Goal: Information Seeking & Learning: Learn about a topic

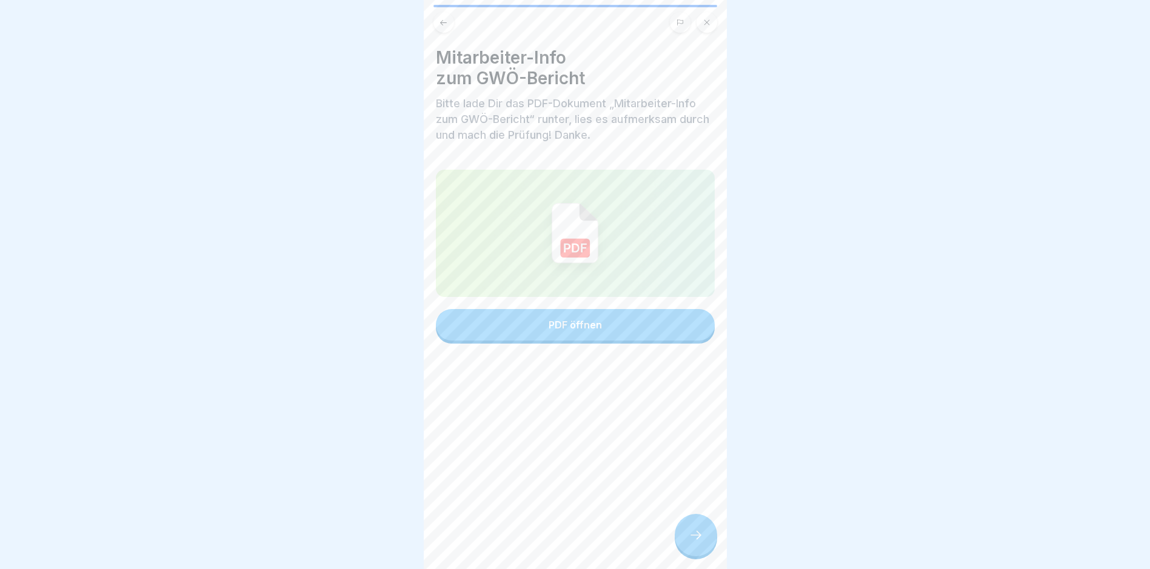
click at [690, 542] on icon at bounding box center [695, 535] width 15 height 15
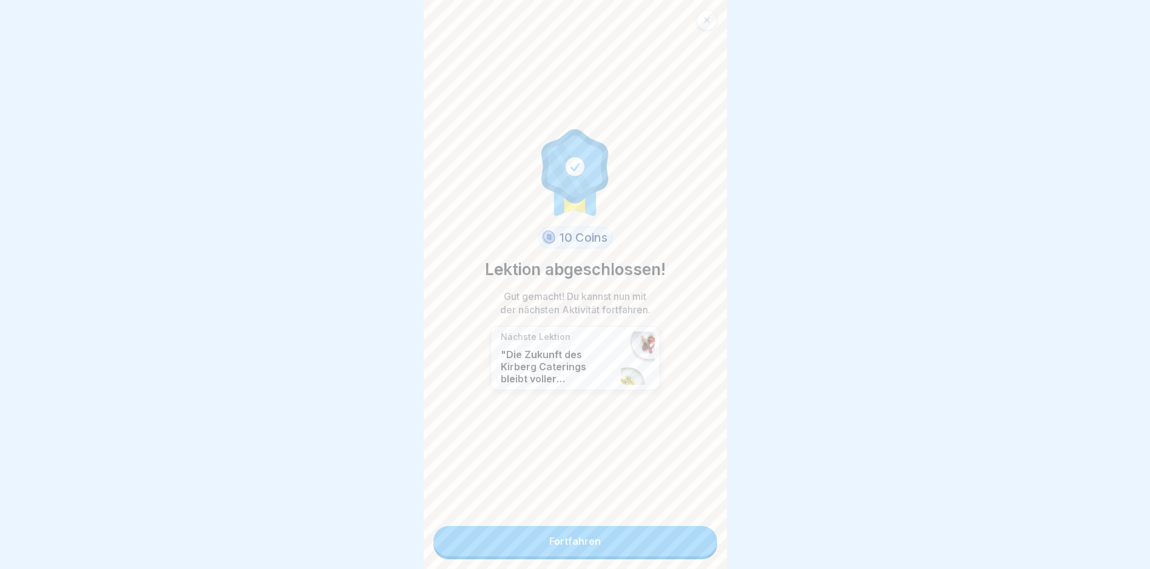
click at [585, 542] on link "Fortfahren" at bounding box center [575, 541] width 284 height 30
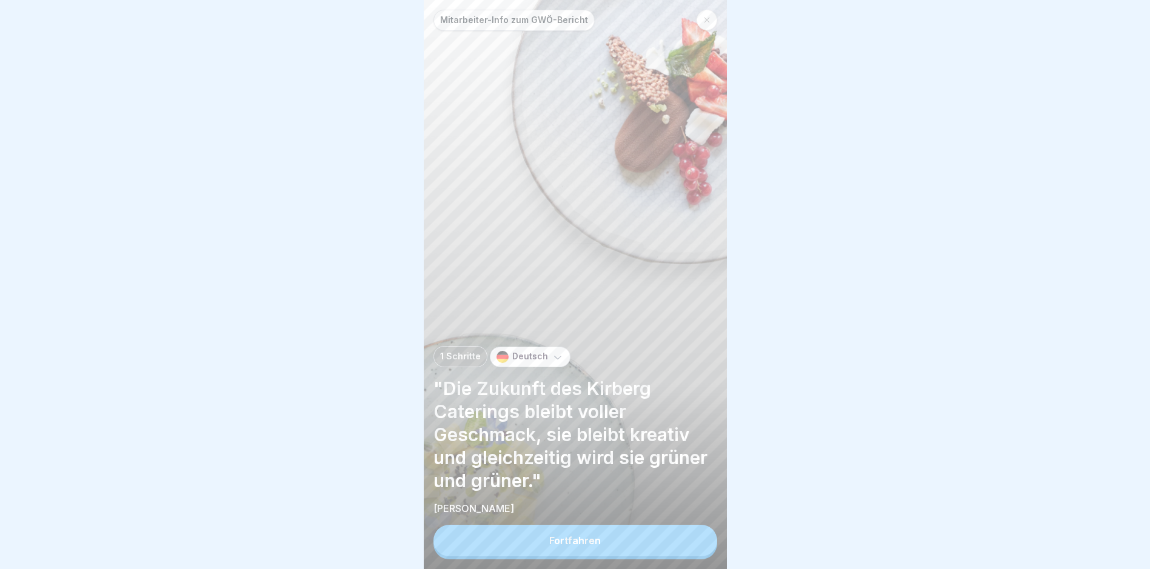
click at [579, 546] on div "Fortfahren" at bounding box center [575, 540] width 52 height 11
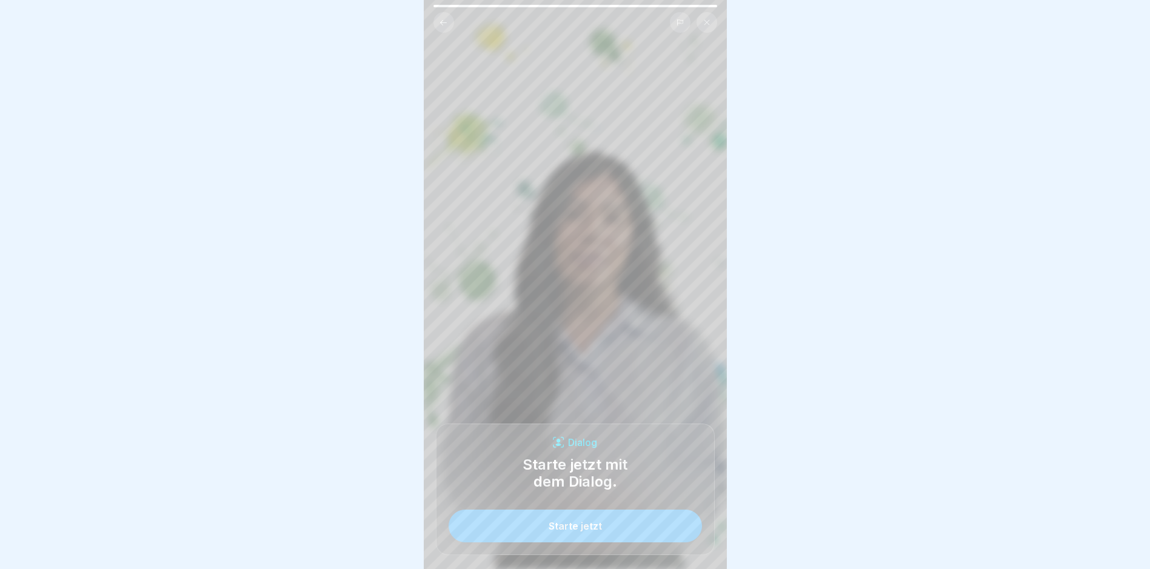
click at [562, 532] on div "Starte jetzt" at bounding box center [574, 526] width 53 height 11
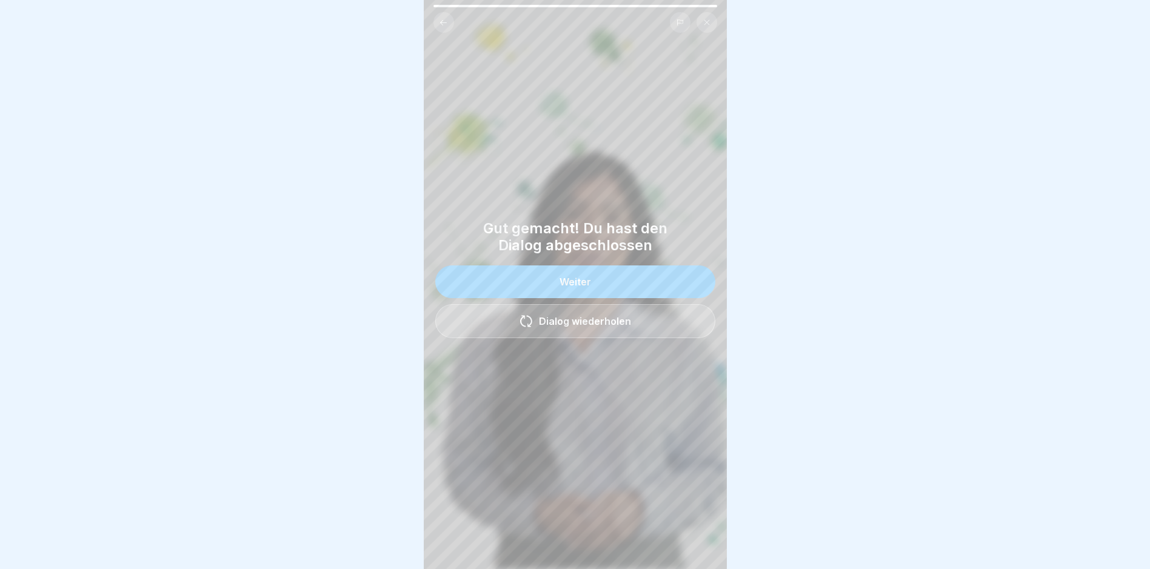
click at [581, 281] on button "Weiter" at bounding box center [575, 281] width 280 height 33
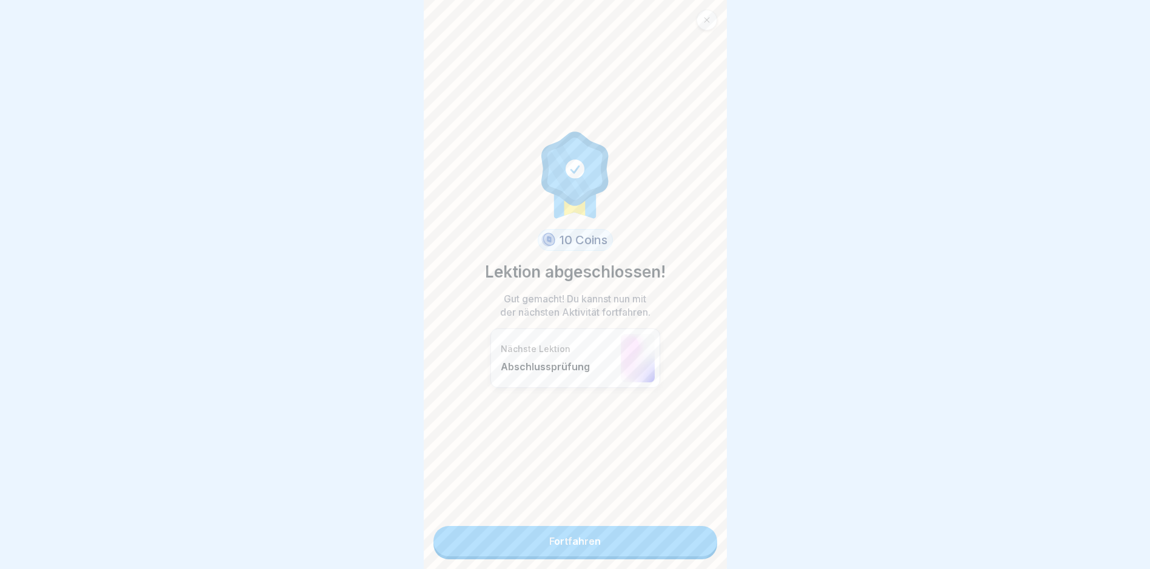
click at [592, 546] on link "Fortfahren" at bounding box center [575, 541] width 284 height 30
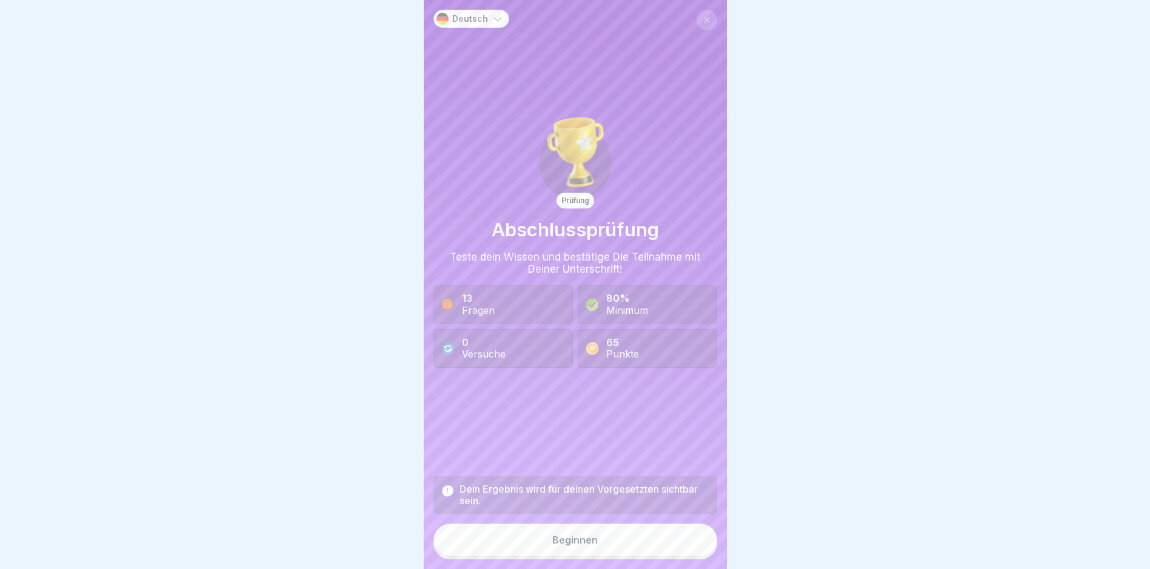
click at [562, 545] on div "Beginnen" at bounding box center [574, 540] width 45 height 11
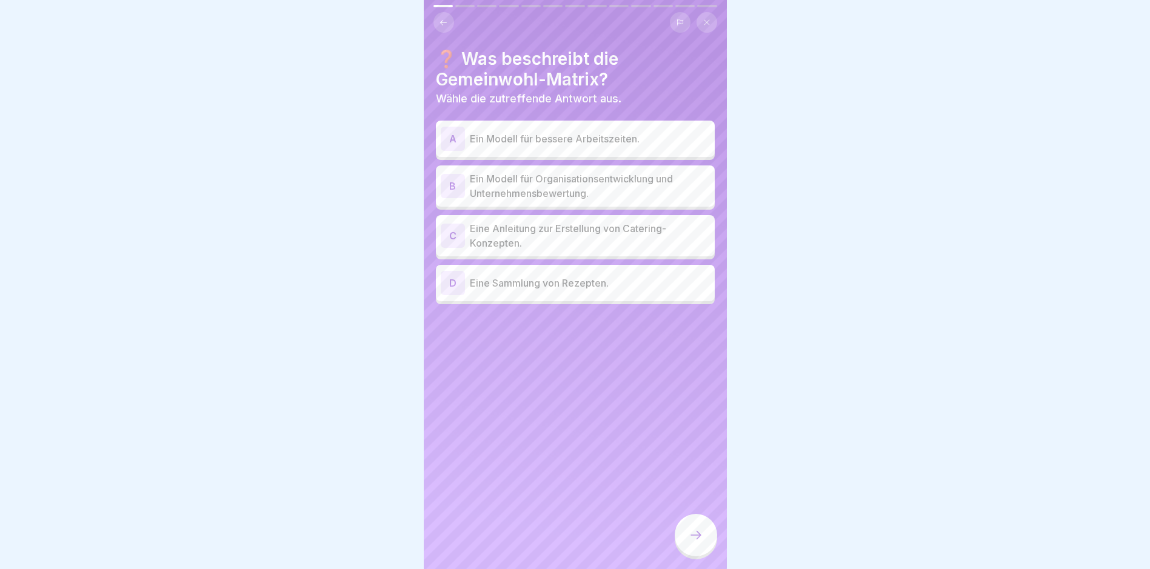
click at [591, 186] on p "Ein Modell für Organisationsentwicklung und Unternehmensbewertung." at bounding box center [590, 186] width 240 height 29
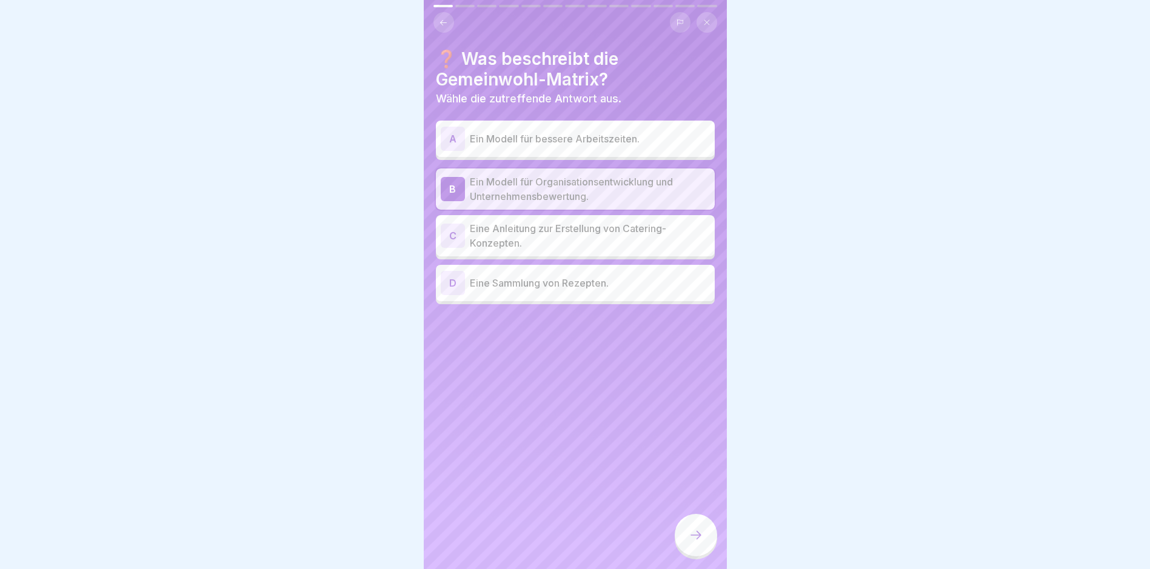
click at [695, 542] on icon at bounding box center [695, 535] width 15 height 15
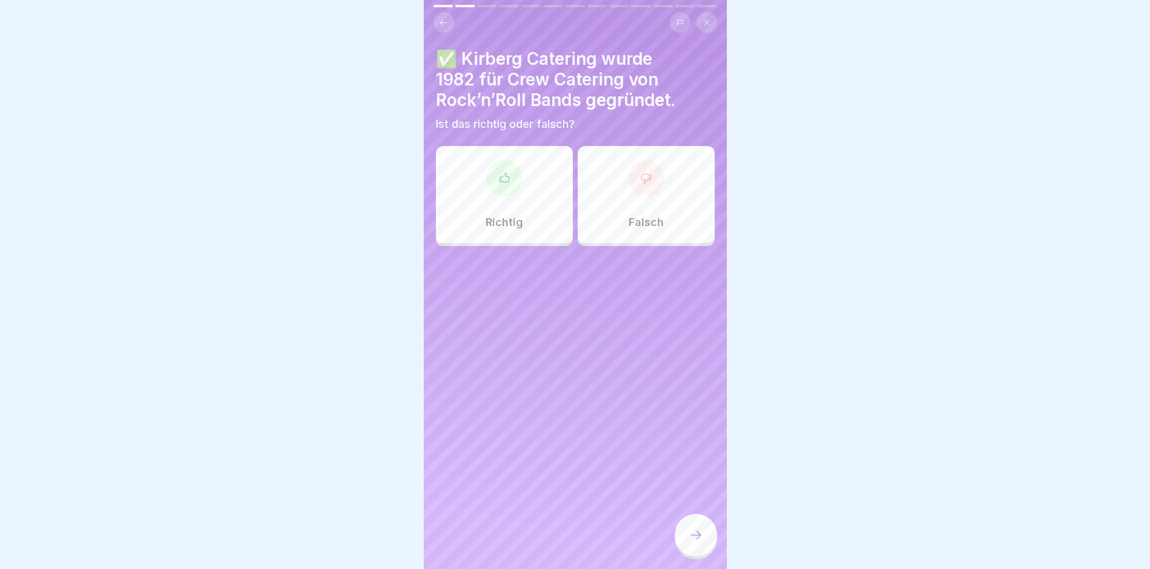
click at [501, 172] on icon at bounding box center [504, 178] width 12 height 12
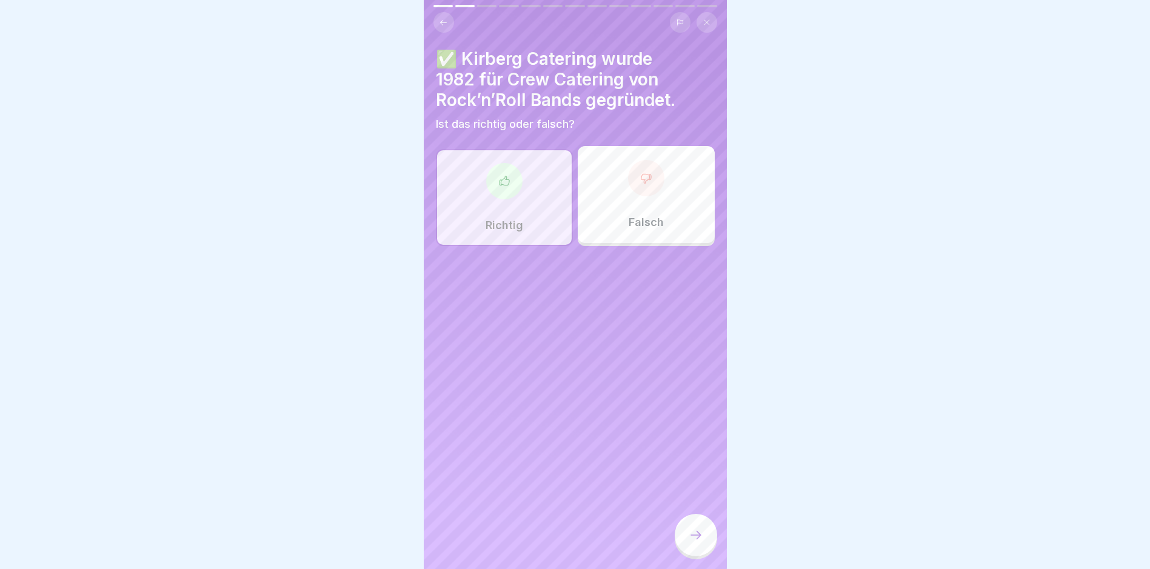
click at [699, 539] on icon at bounding box center [695, 535] width 15 height 15
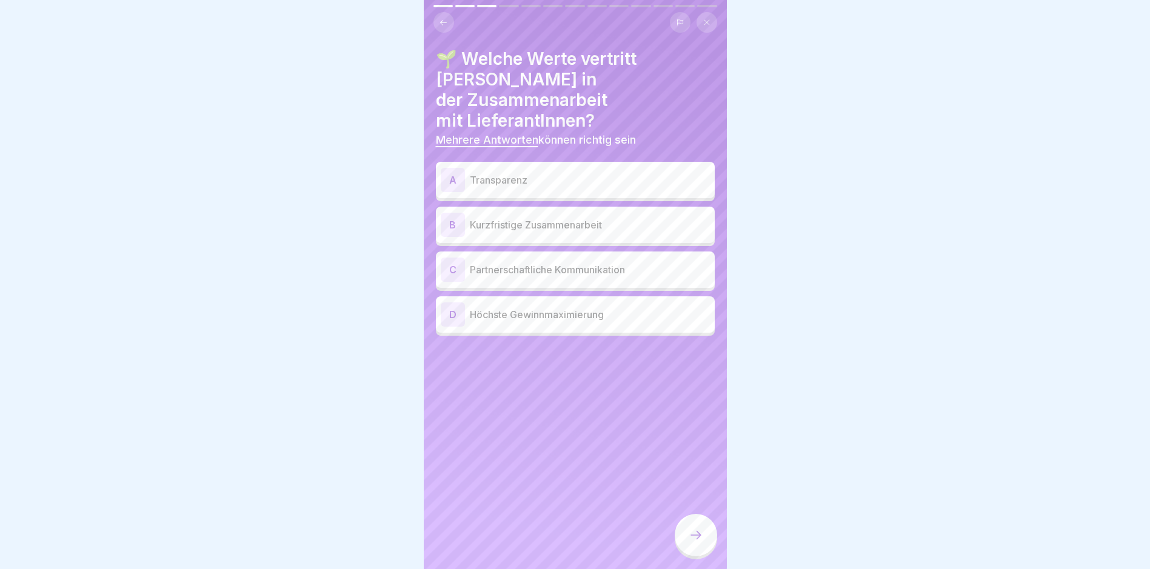
click at [516, 262] on p "Partnerschaftliche Kommunikation" at bounding box center [590, 269] width 240 height 15
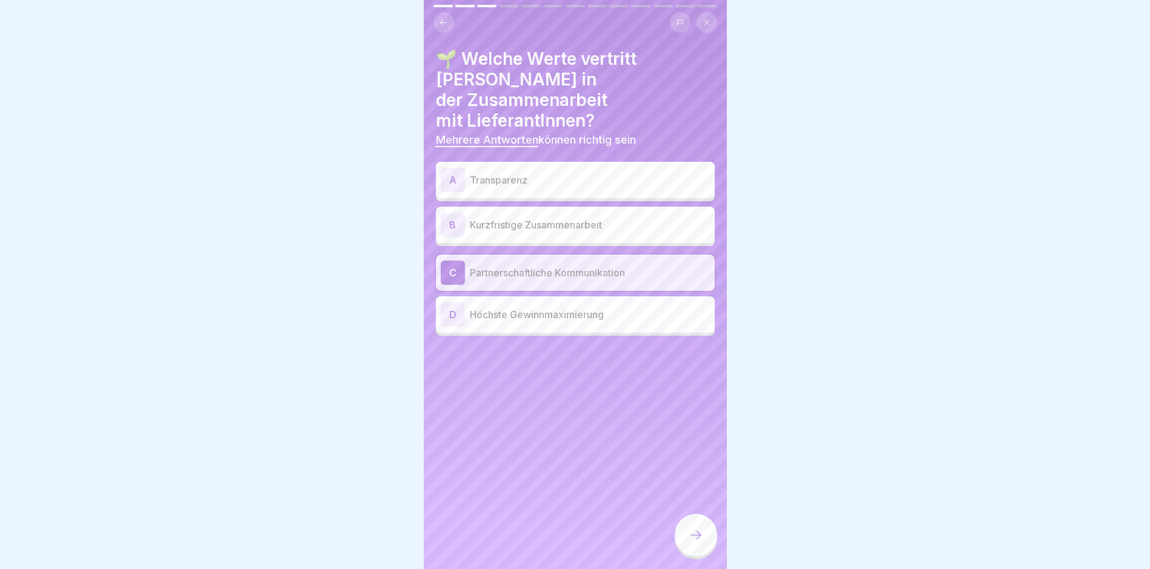
click at [516, 173] on p "Transparenz" at bounding box center [590, 180] width 240 height 15
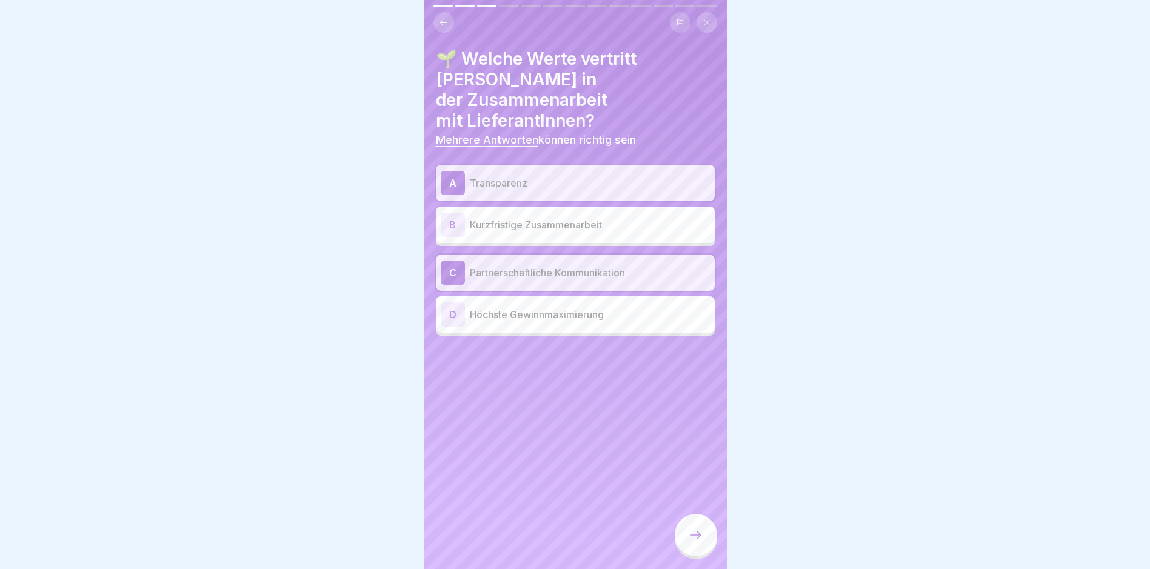
click at [695, 555] on div at bounding box center [696, 535] width 42 height 42
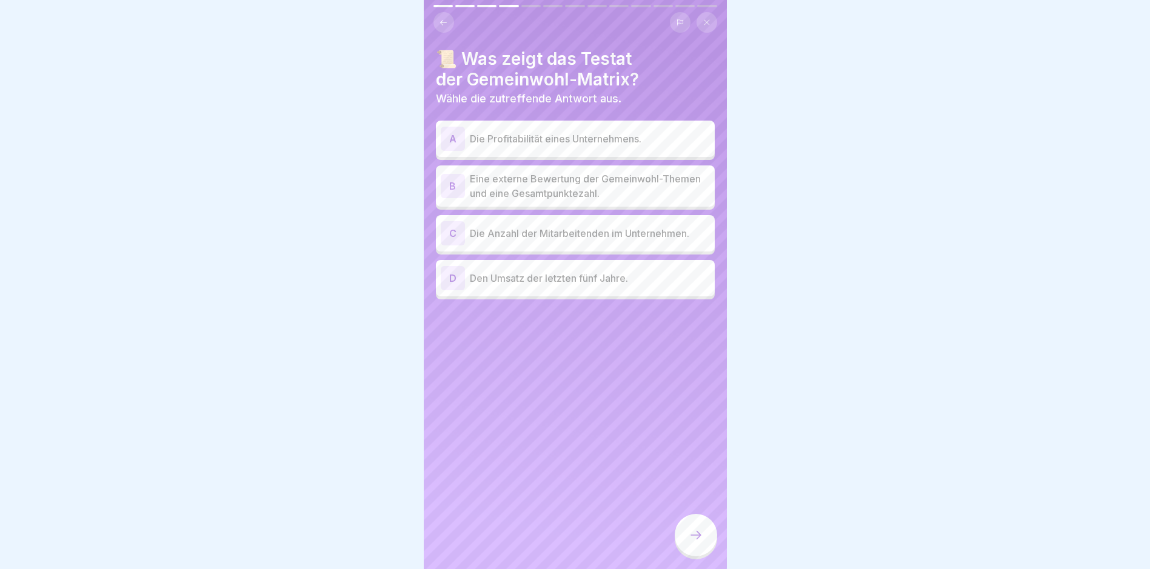
click at [675, 182] on p "Eine externe Bewertung der Gemeinwohl-Themen und eine Gesamtpunktezahl." at bounding box center [590, 186] width 240 height 29
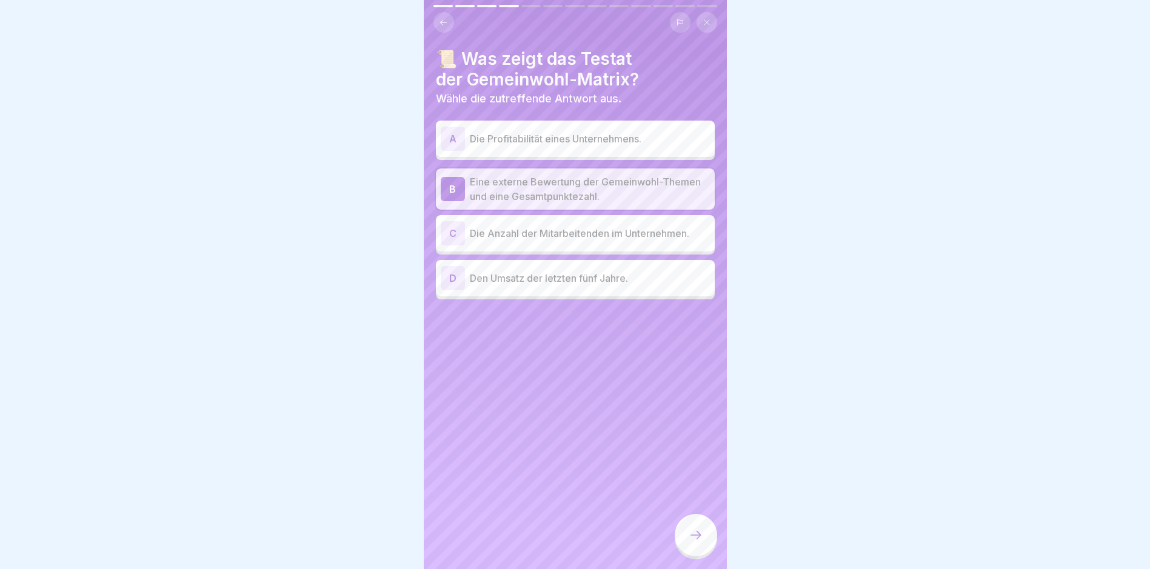
click at [708, 547] on div at bounding box center [696, 535] width 42 height 42
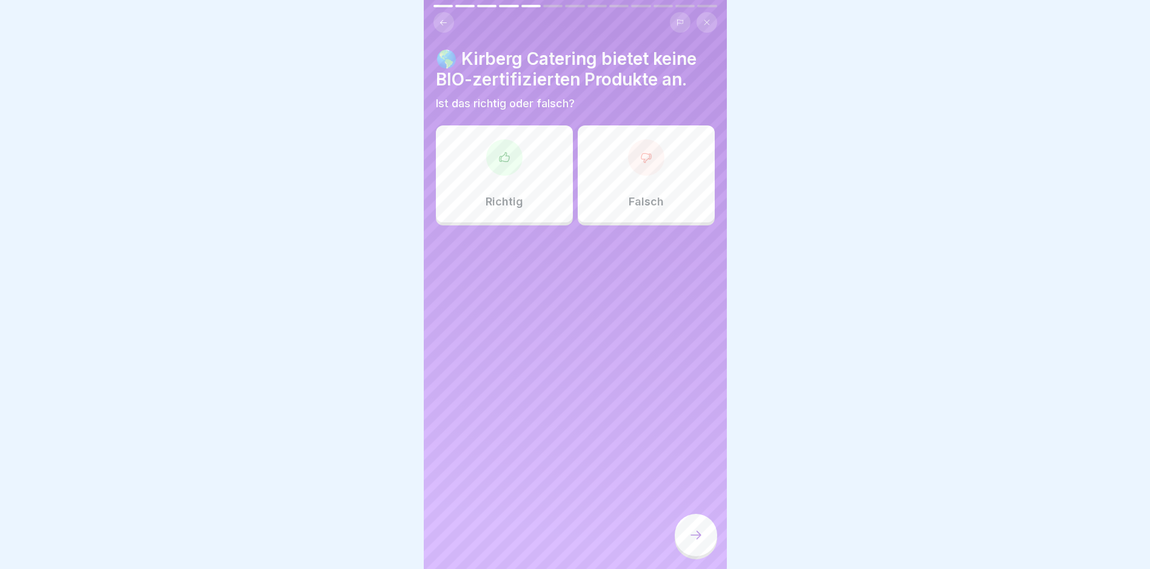
click at [640, 158] on icon at bounding box center [646, 158] width 12 height 12
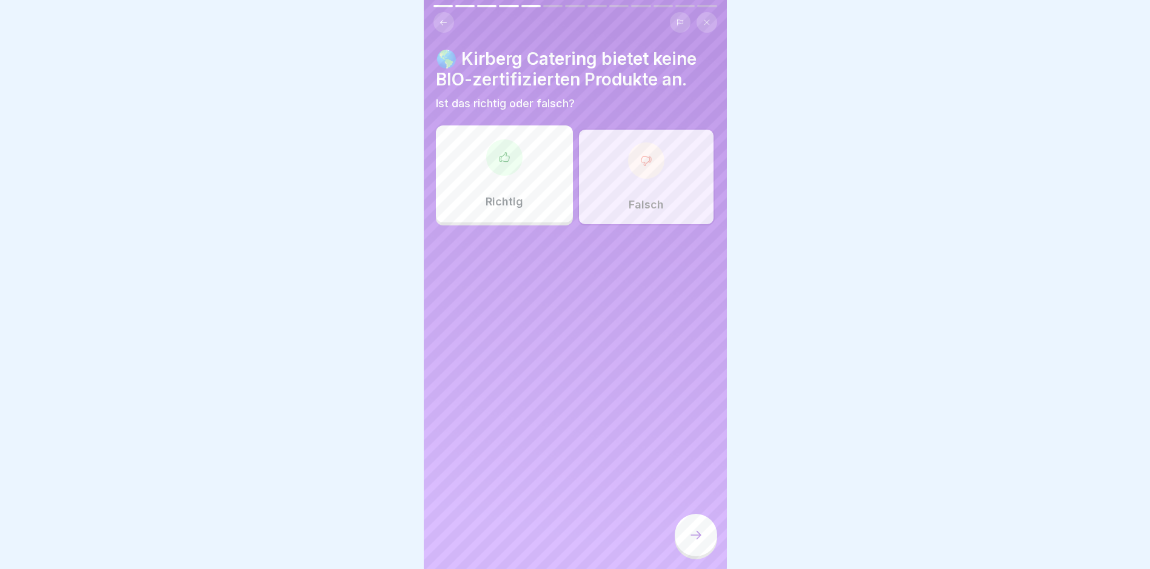
click at [697, 542] on icon at bounding box center [695, 535] width 15 height 15
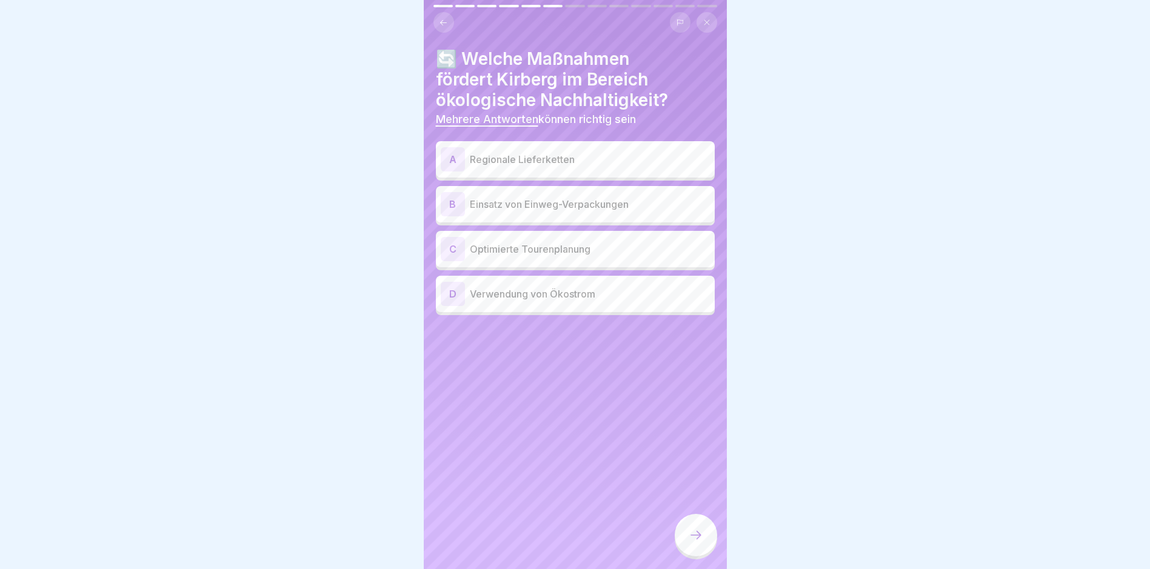
click at [635, 156] on p "Regionale Lieferketten" at bounding box center [590, 159] width 240 height 15
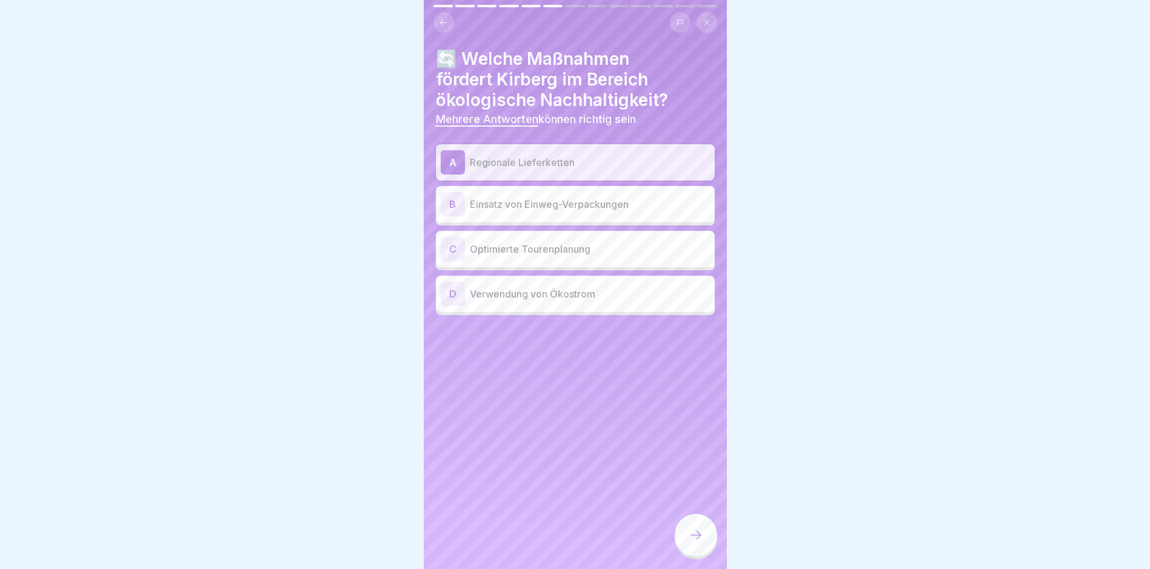
click at [625, 239] on div "C Optimierte Tourenplanung" at bounding box center [575, 249] width 269 height 24
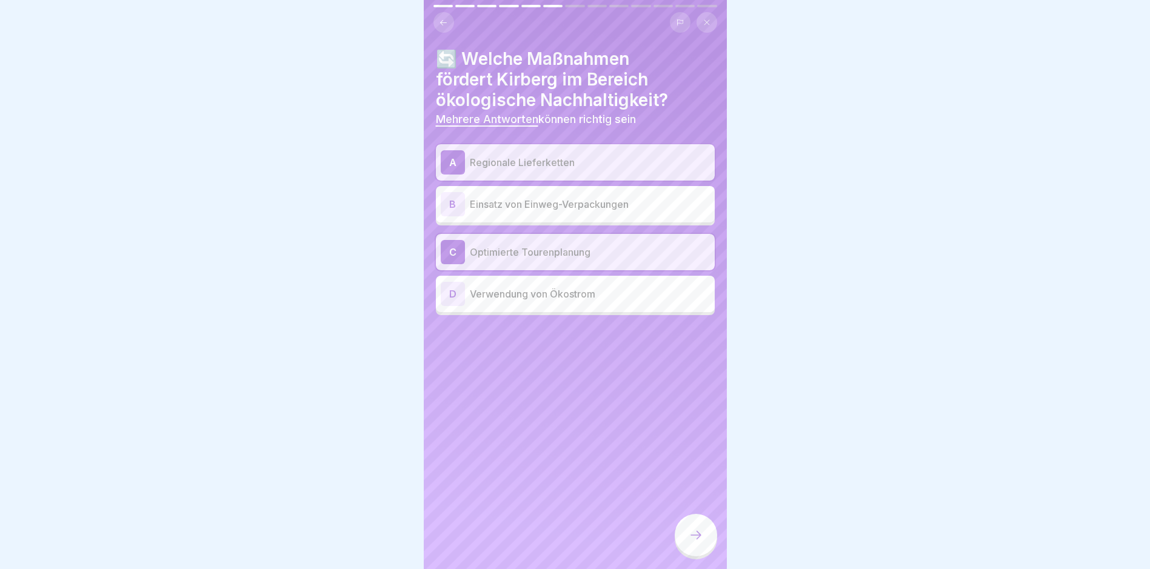
click at [595, 295] on p "Verwendung von Ökostrom" at bounding box center [590, 294] width 240 height 15
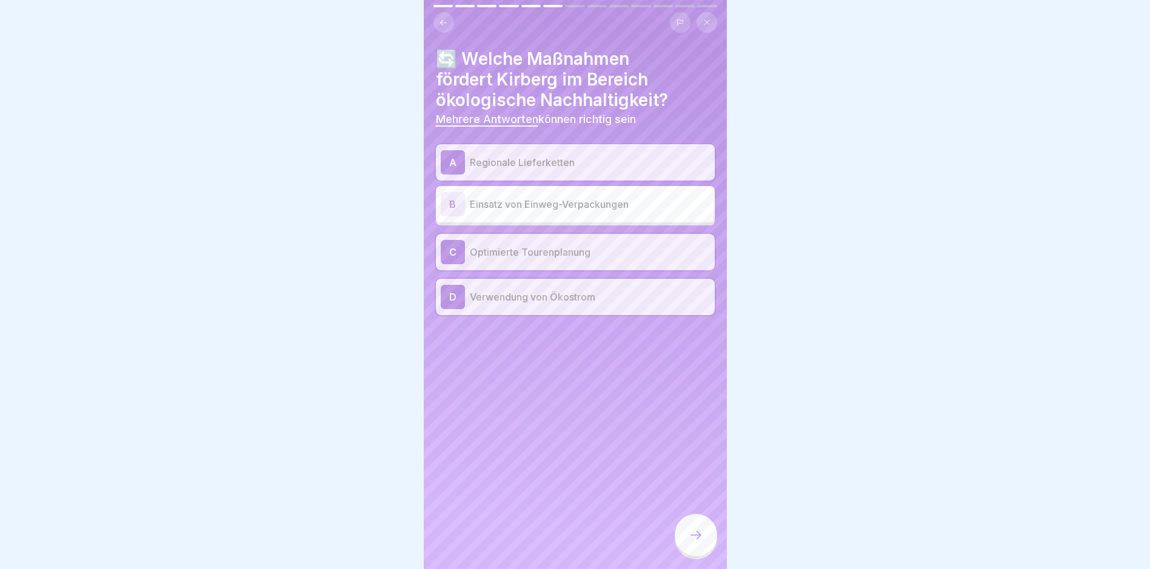
click at [698, 541] on icon at bounding box center [695, 535] width 15 height 15
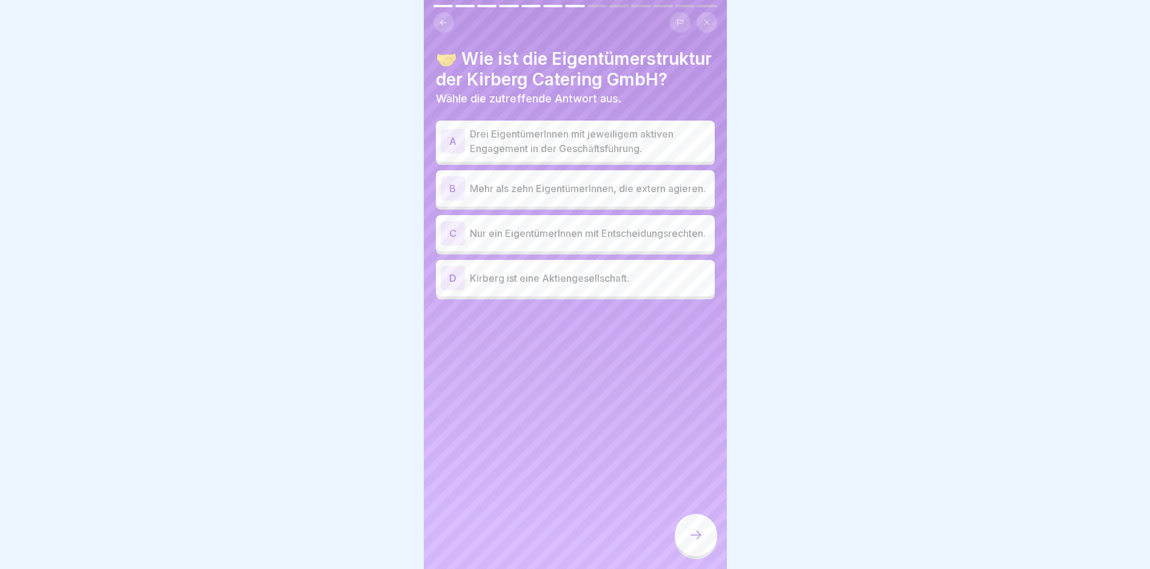
click at [670, 155] on p "Drei EigentümerInnen mit jeweiligem aktiven Engagement in der Geschäftsführung." at bounding box center [590, 141] width 240 height 29
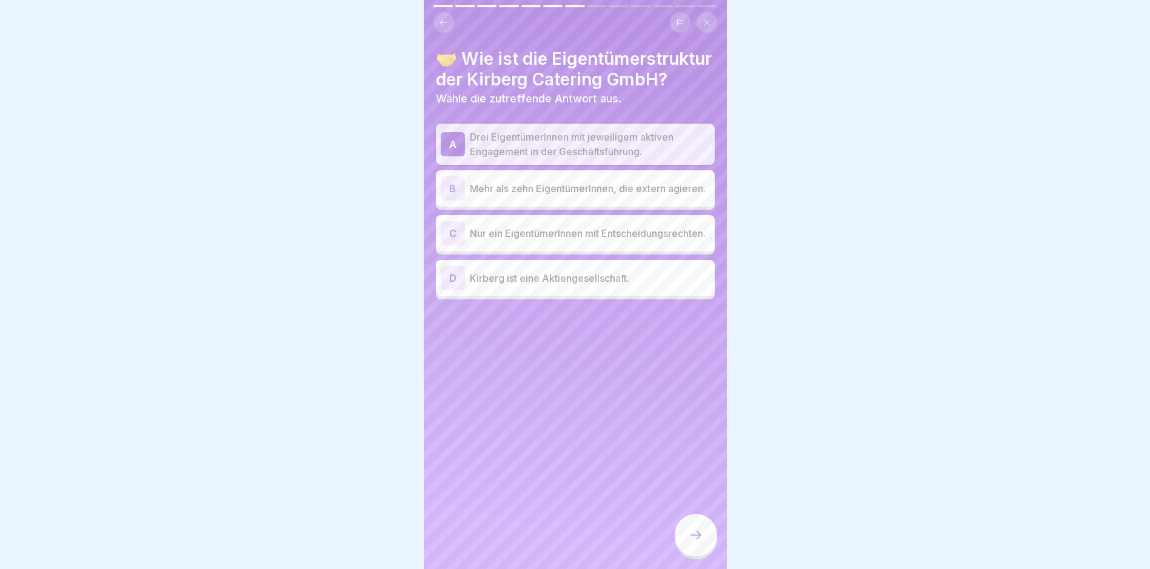
click at [699, 536] on div at bounding box center [696, 535] width 42 height 42
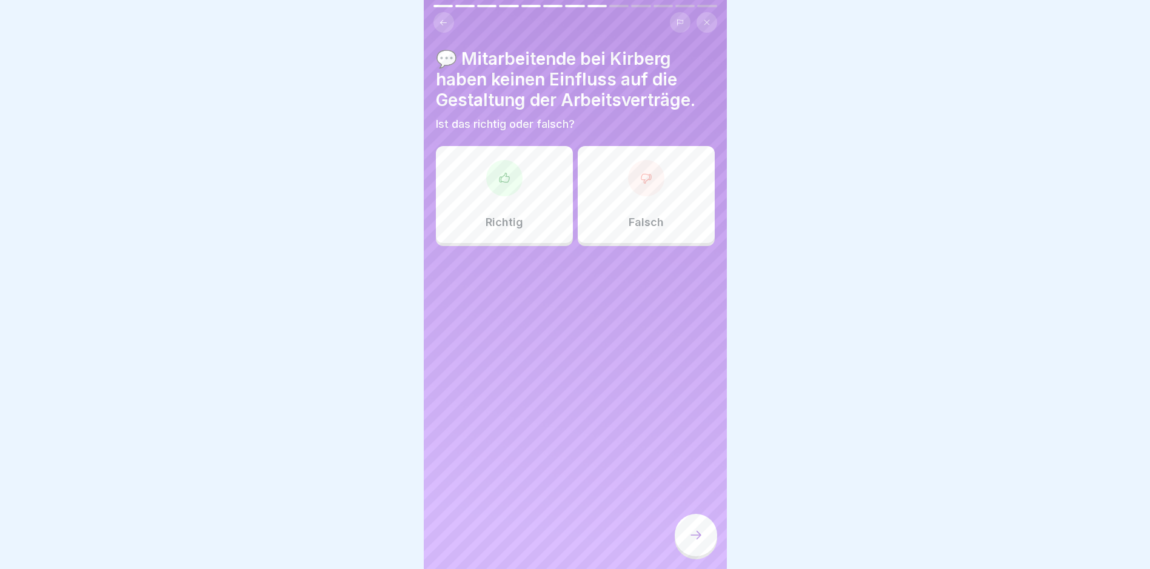
click at [641, 175] on icon at bounding box center [646, 178] width 10 height 9
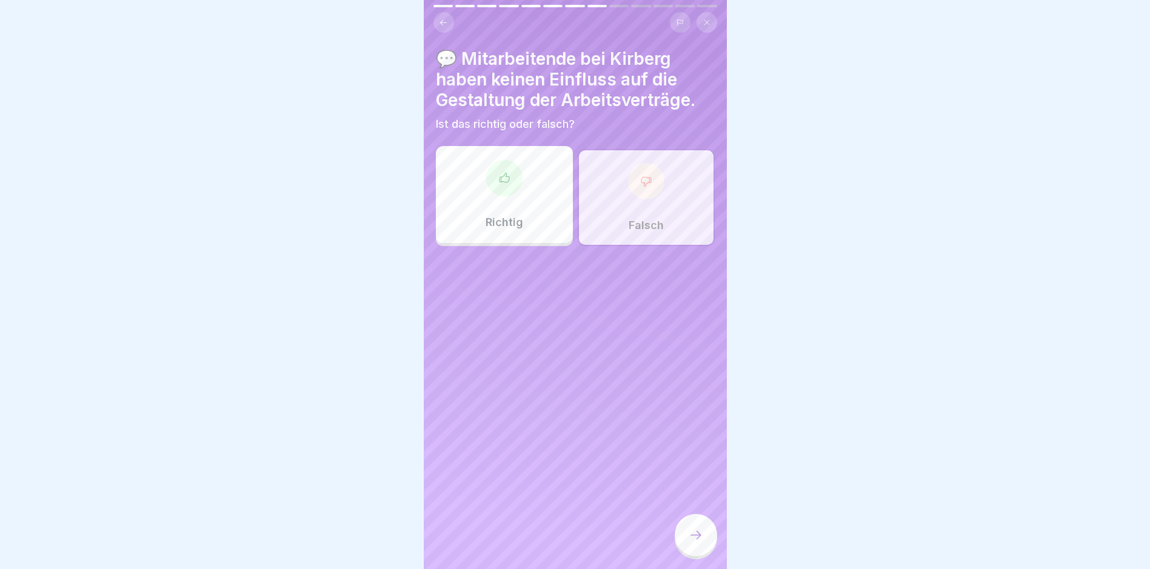
click at [694, 542] on icon at bounding box center [695, 535] width 15 height 15
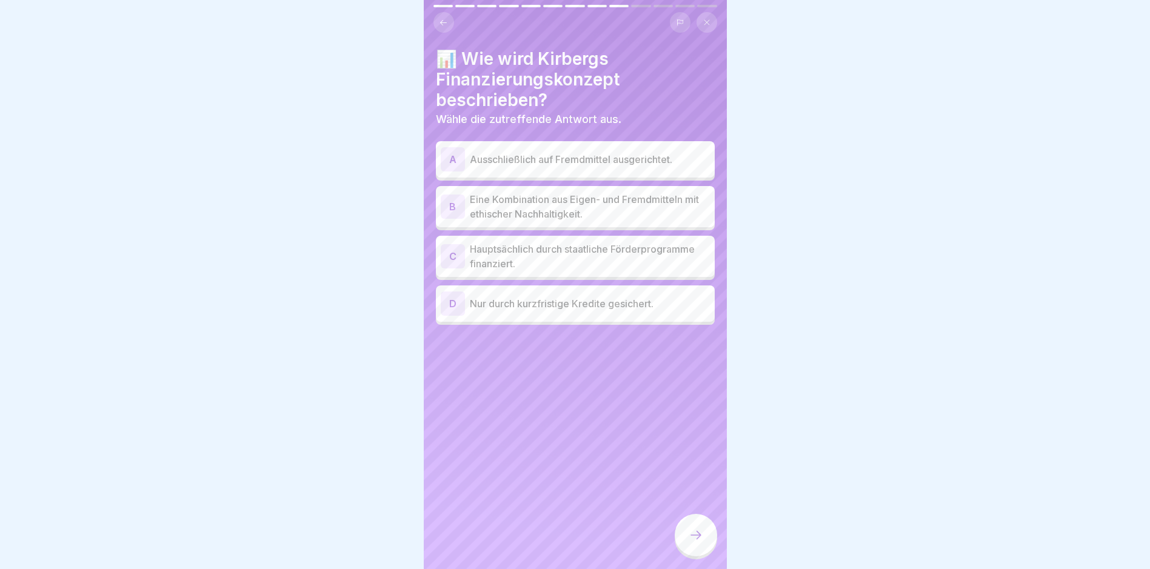
click at [528, 204] on p "Eine Kombination aus Eigen- und Fremdmitteln mit ethischer Nachhaltigkeit." at bounding box center [590, 206] width 240 height 29
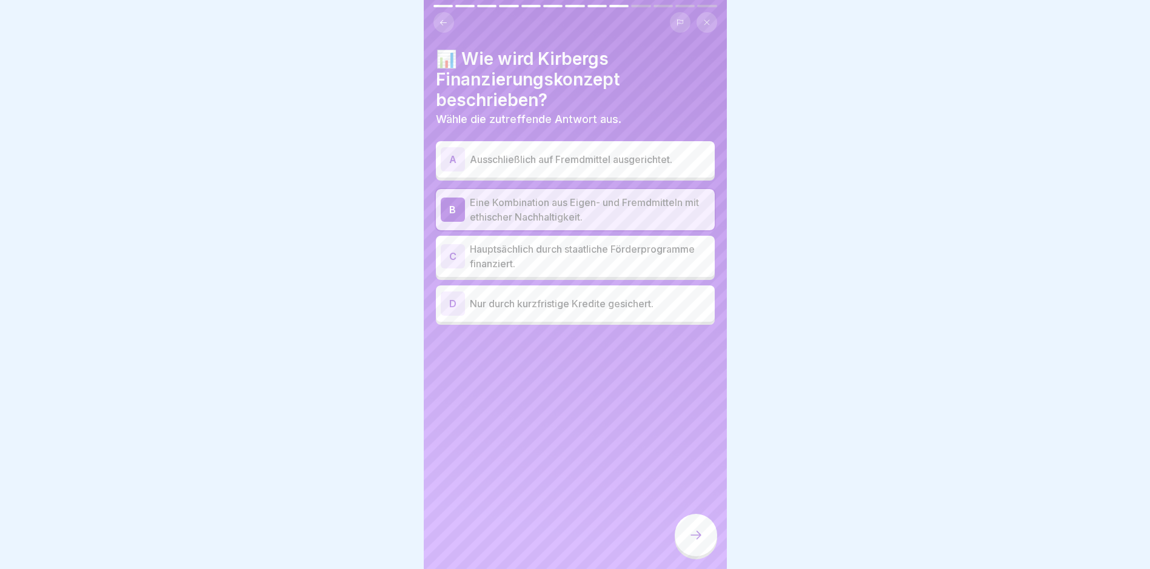
click at [695, 542] on icon at bounding box center [695, 535] width 15 height 15
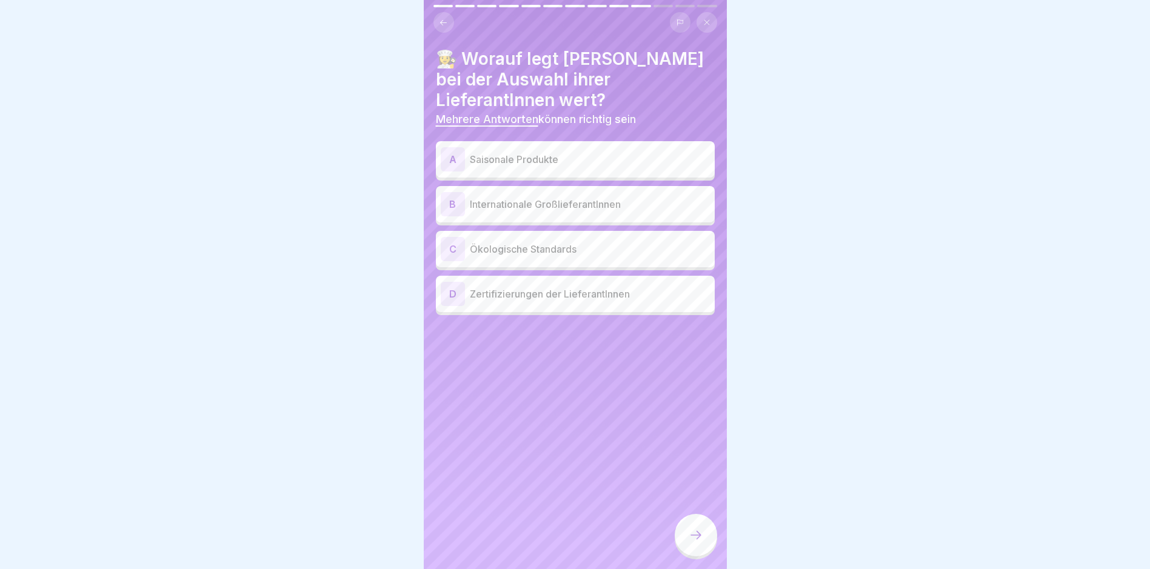
click at [540, 254] on p "Ökologische Standards" at bounding box center [590, 249] width 240 height 15
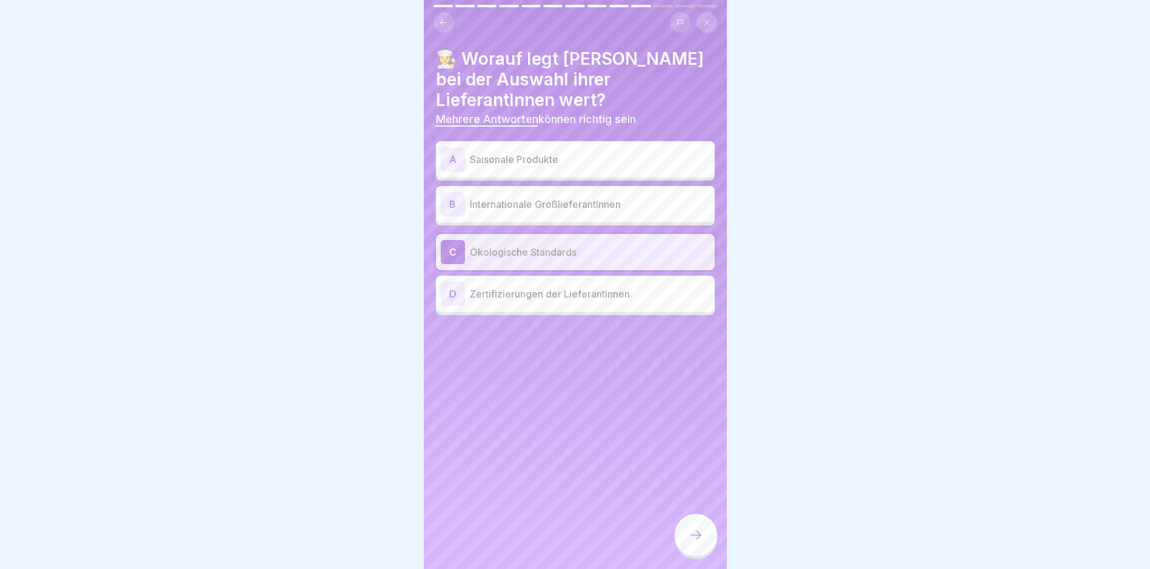
click at [544, 296] on p "Zertifizierungen der LieferantInnen" at bounding box center [590, 294] width 240 height 15
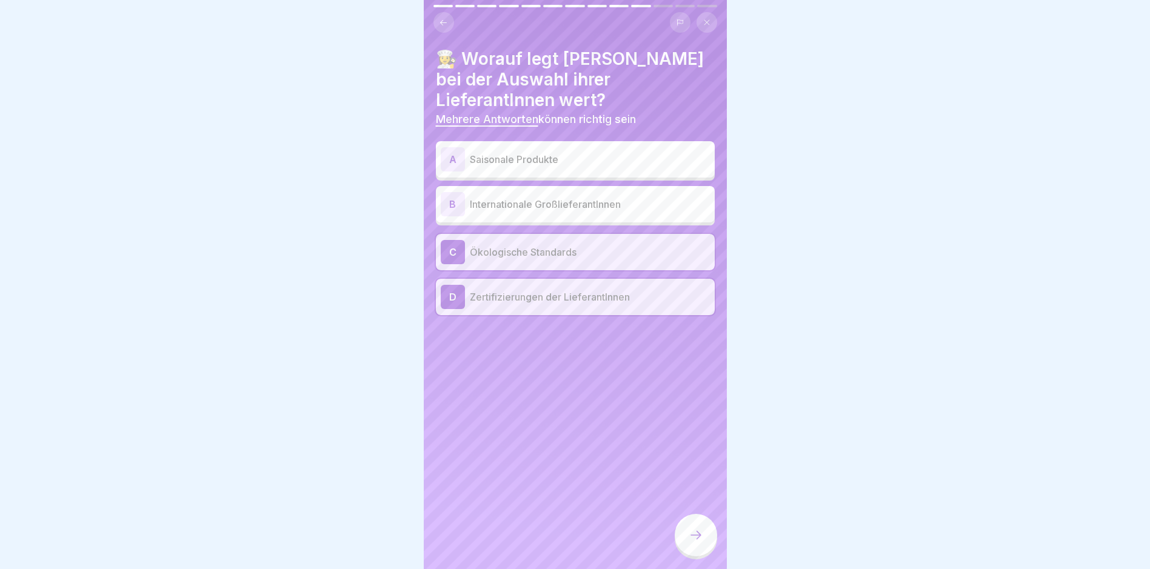
click at [604, 164] on p "Saisonale Produkte" at bounding box center [590, 159] width 240 height 15
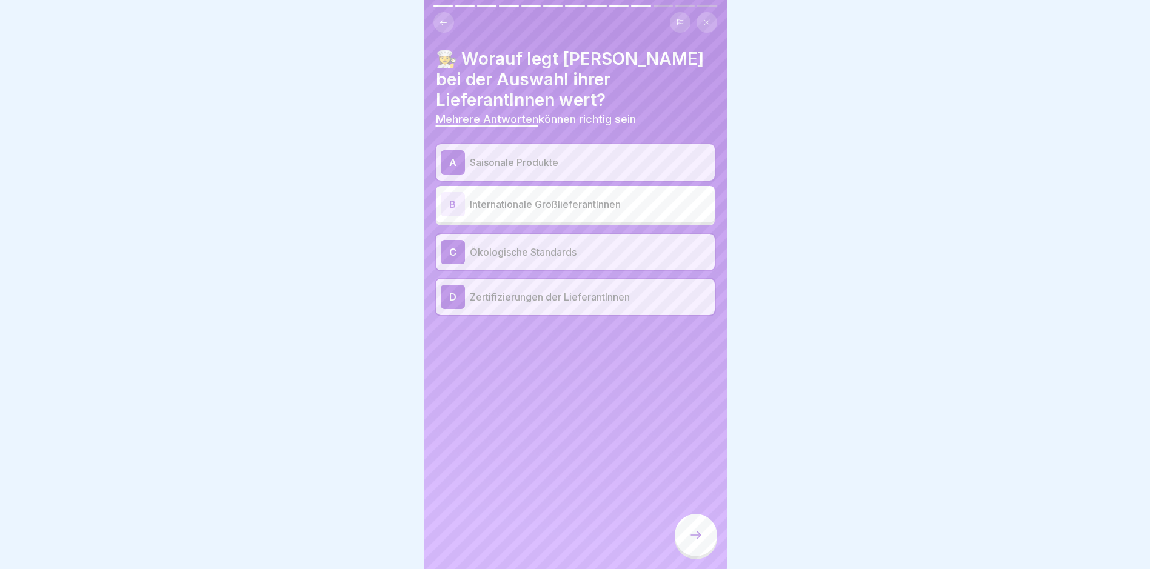
click at [699, 542] on icon at bounding box center [695, 535] width 15 height 15
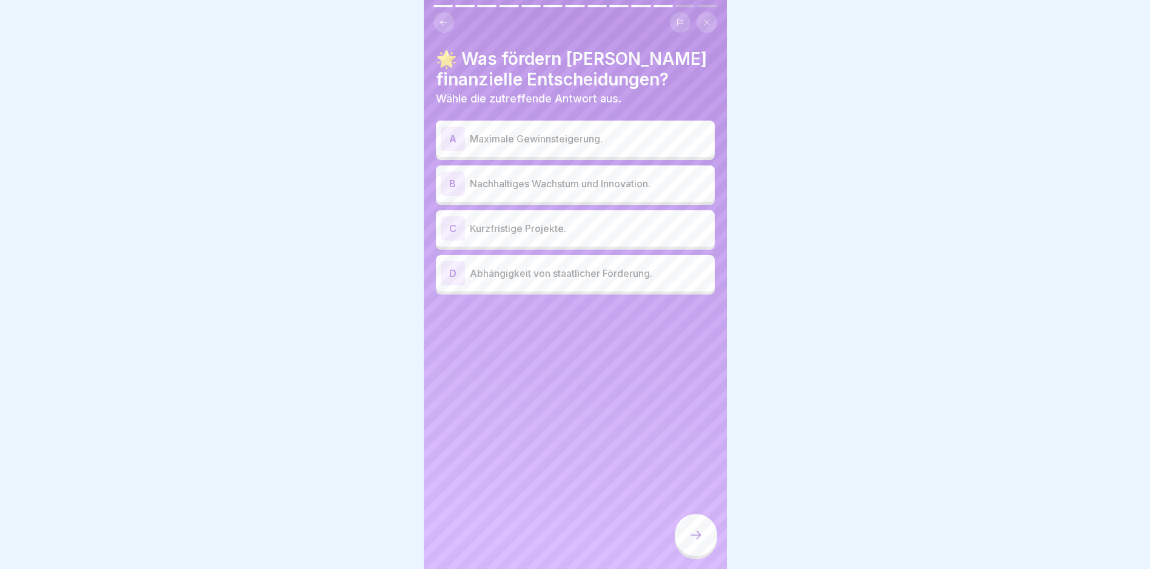
click at [685, 181] on p "Nachhaltiges Wachstum und Innovation." at bounding box center [590, 183] width 240 height 15
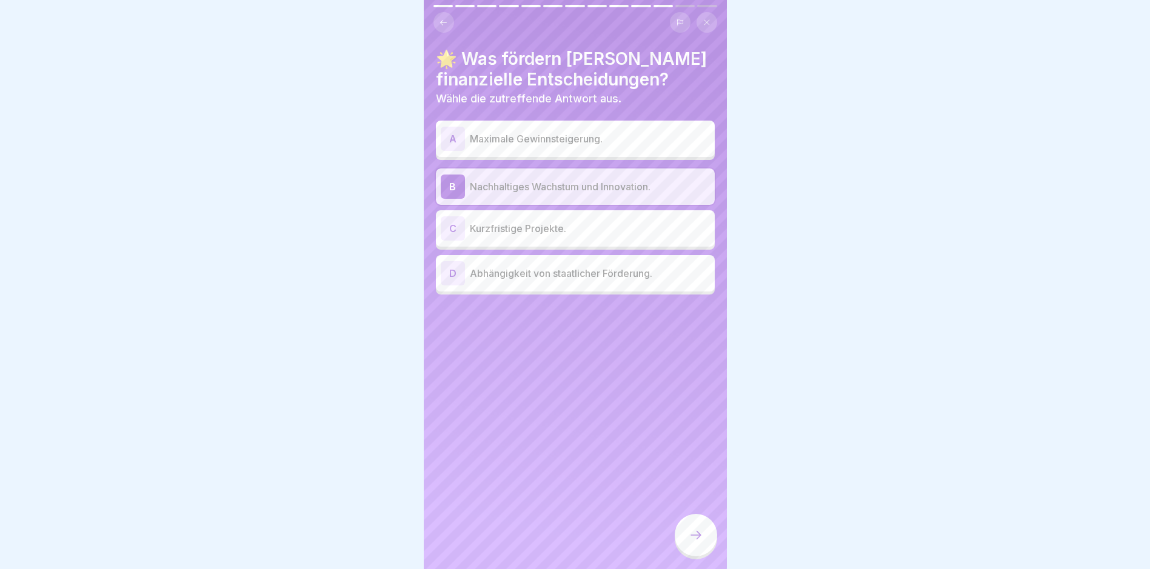
click at [701, 542] on icon at bounding box center [695, 535] width 15 height 15
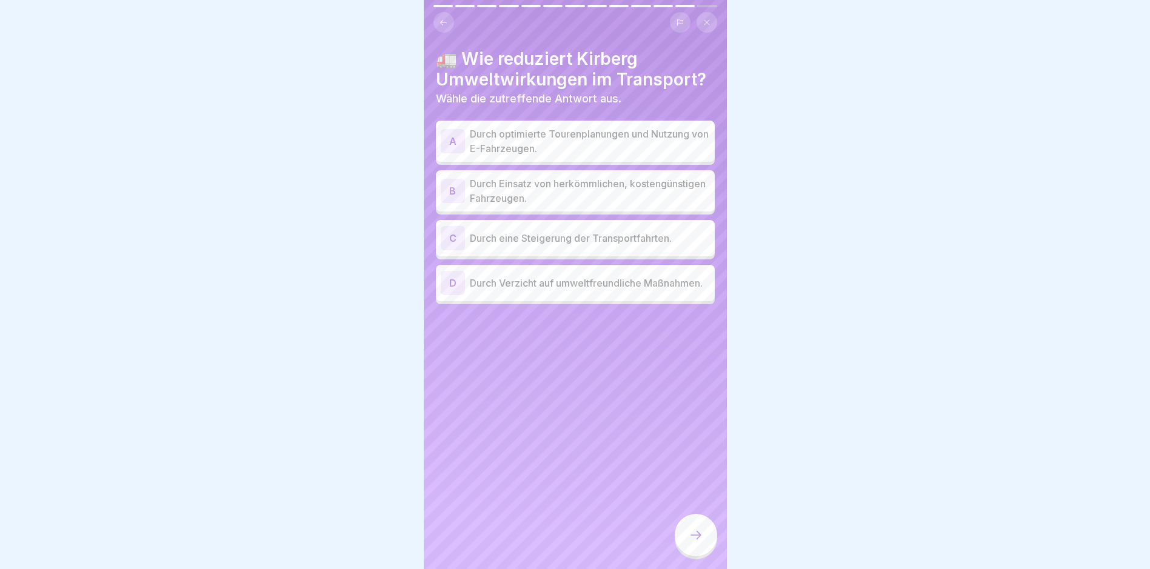
click at [668, 135] on p "Durch optimierte Tourenplanungen und Nutzung von E-Fahrzeugen." at bounding box center [590, 141] width 240 height 29
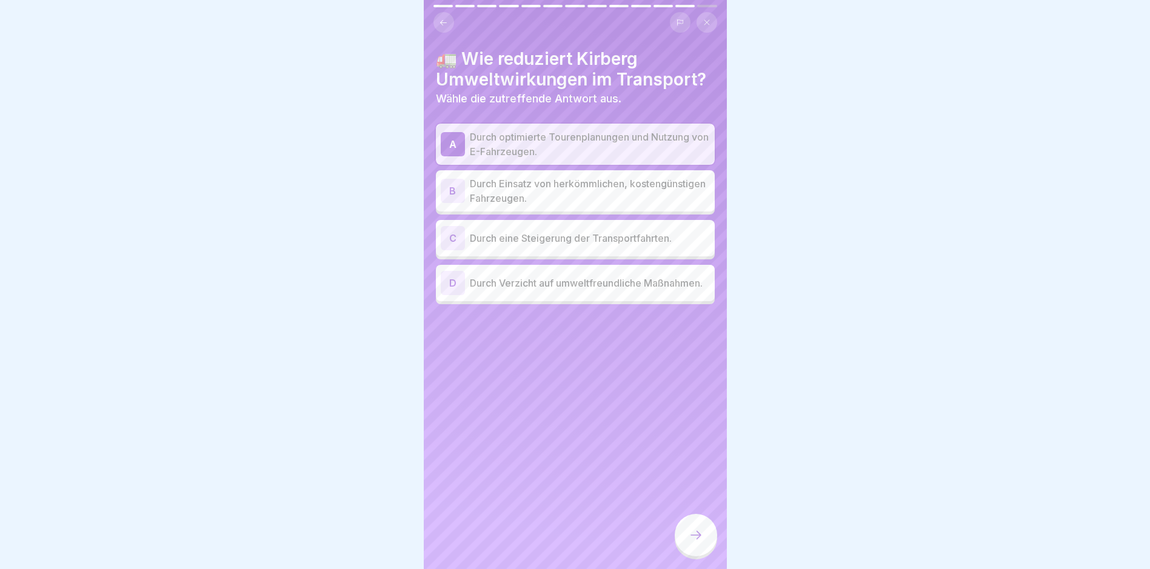
click at [693, 541] on icon at bounding box center [695, 535] width 15 height 15
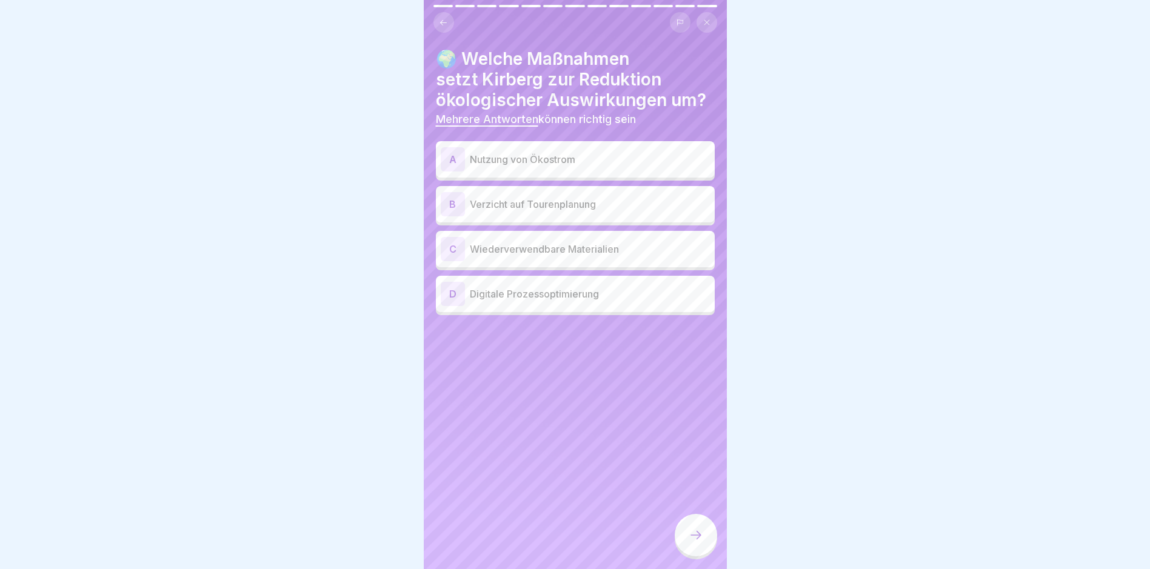
click at [502, 147] on div "A Nutzung von Ökostrom" at bounding box center [575, 159] width 269 height 24
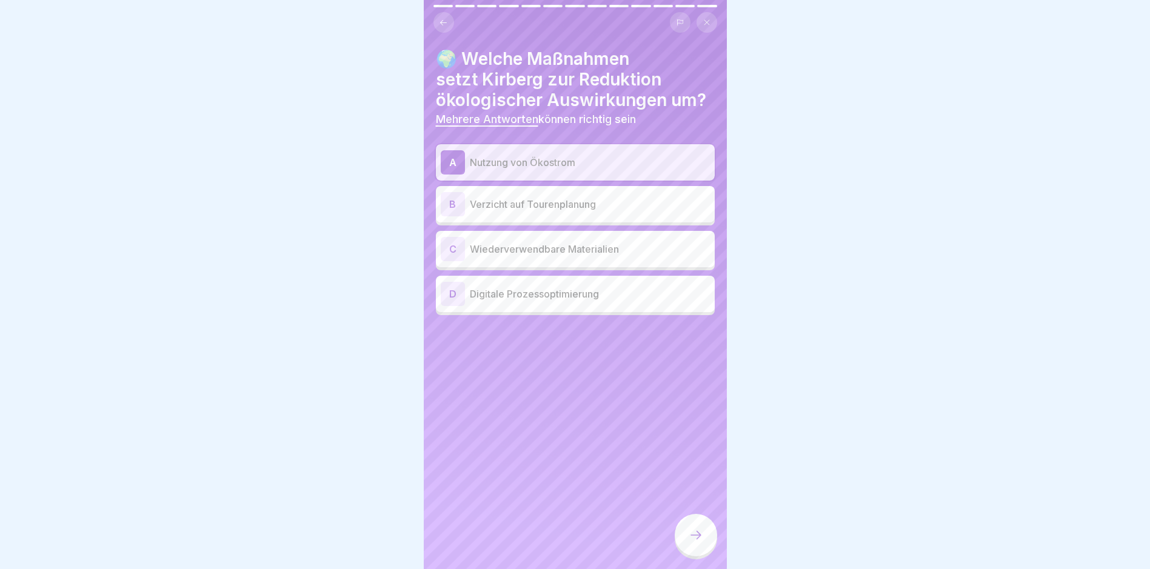
click at [624, 248] on p "Wiederverwendbare Materialien" at bounding box center [590, 249] width 240 height 15
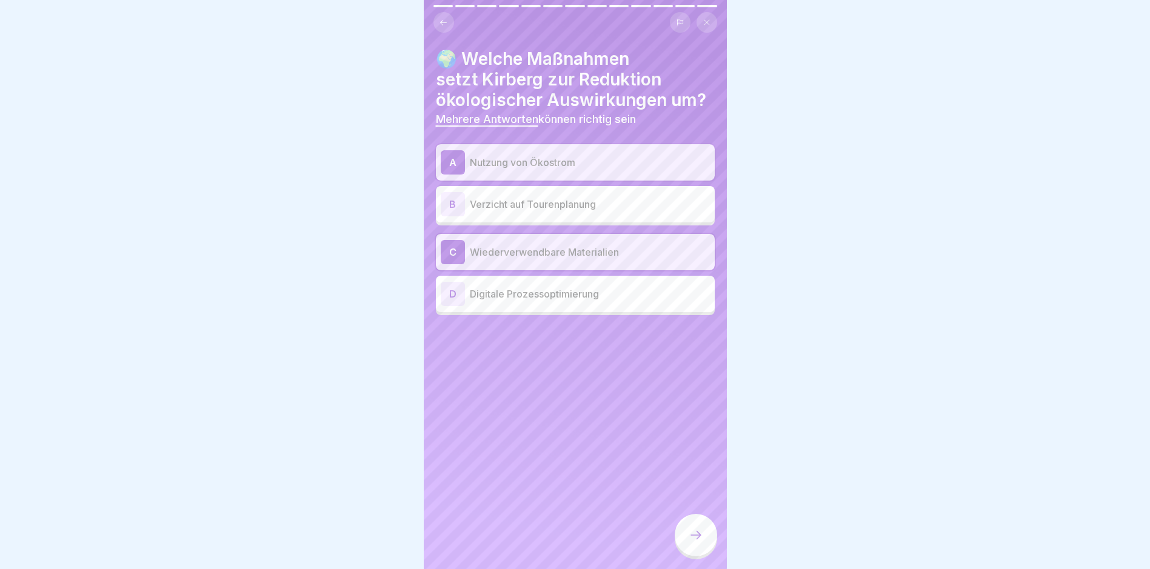
click at [703, 538] on div at bounding box center [696, 535] width 42 height 42
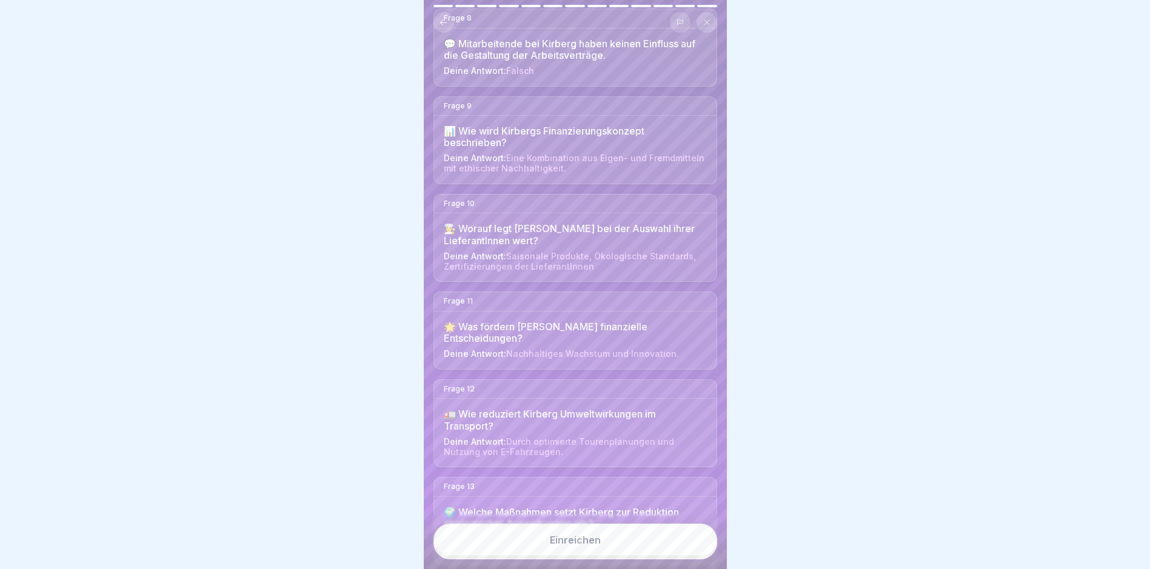
scroll to position [795, 0]
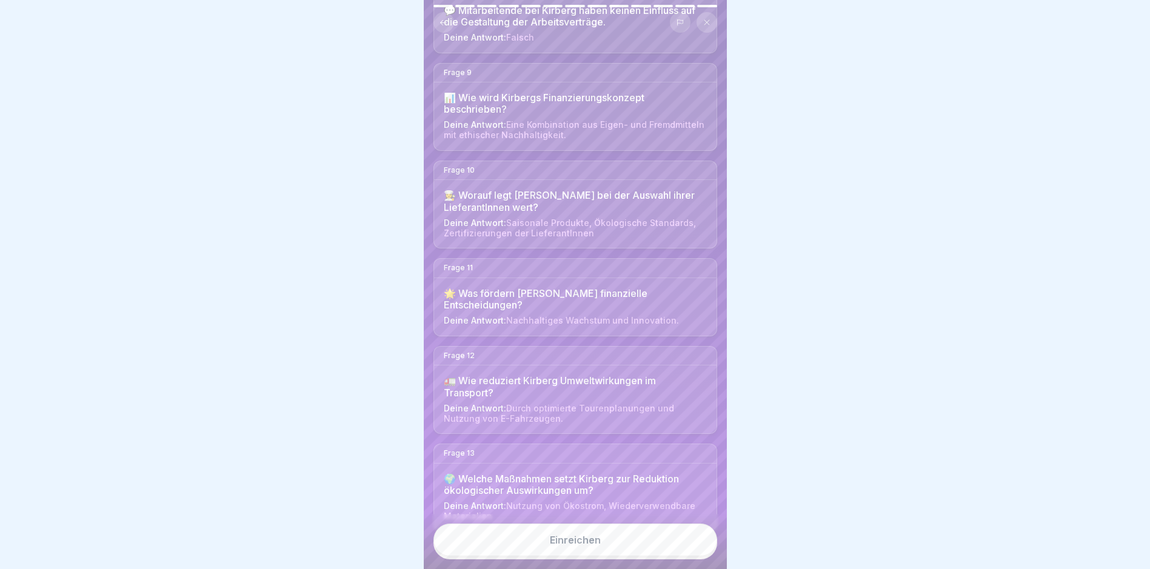
click at [633, 538] on button "Einreichen" at bounding box center [575, 540] width 284 height 33
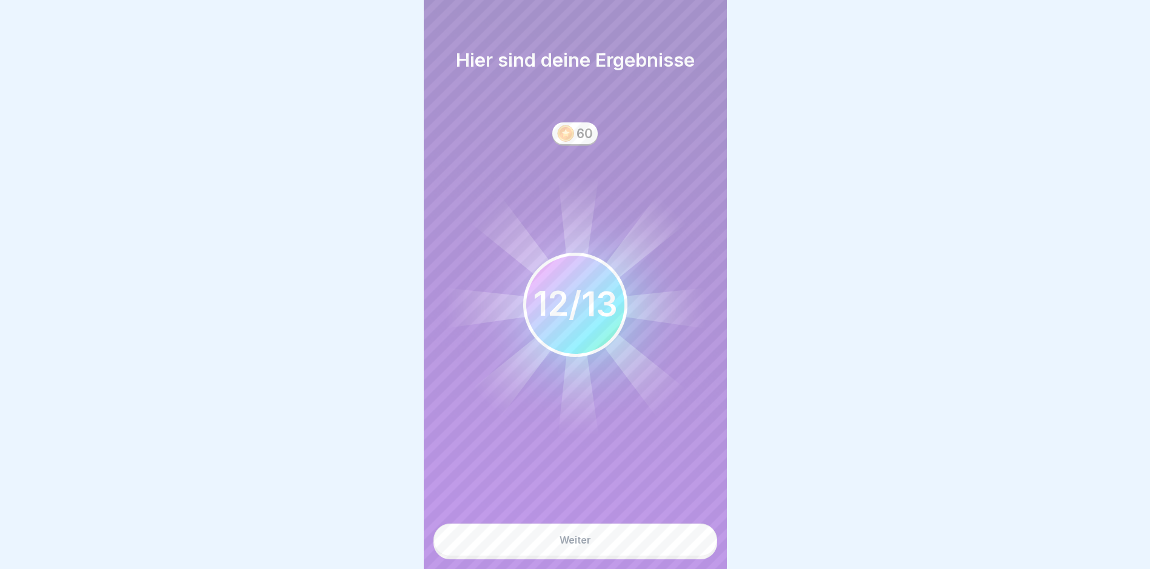
click at [604, 552] on button "Weiter" at bounding box center [575, 540] width 284 height 33
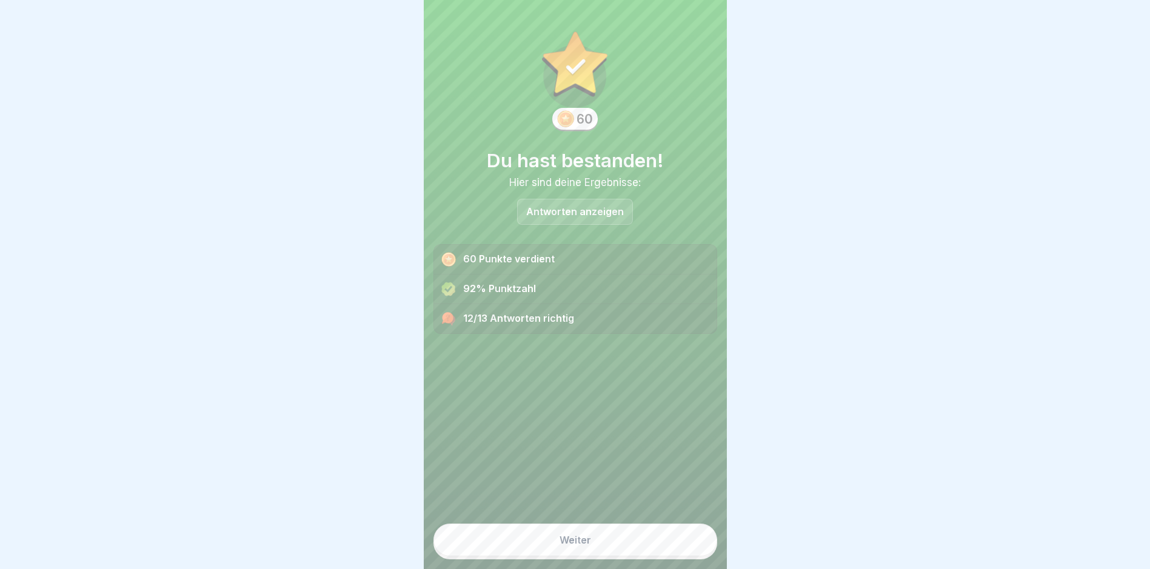
click at [579, 212] on p "Antworten anzeigen" at bounding box center [575, 212] width 98 height 10
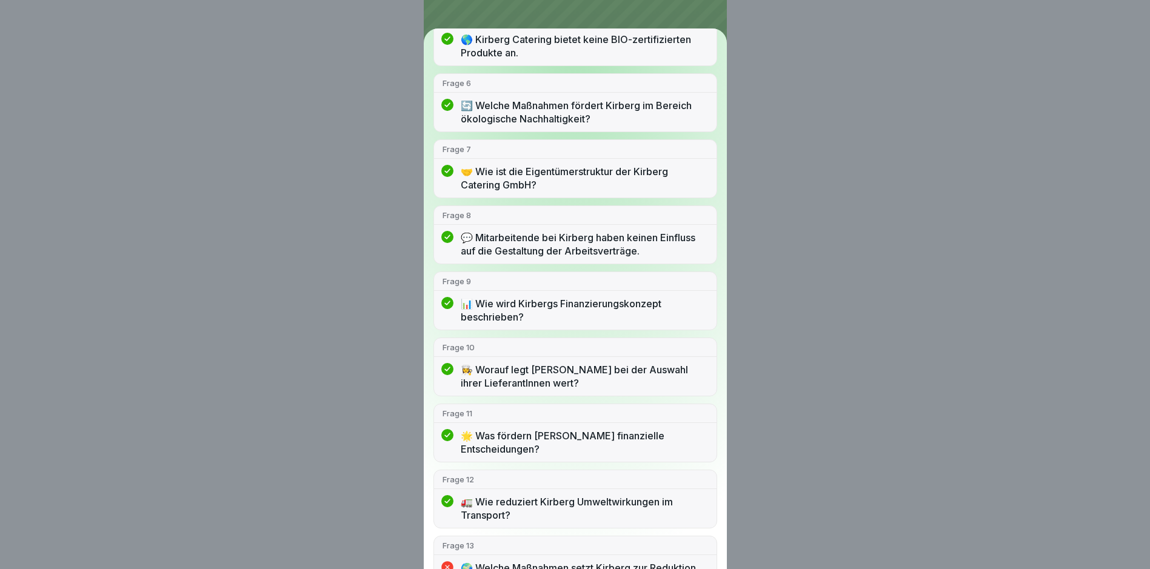
scroll to position [421, 0]
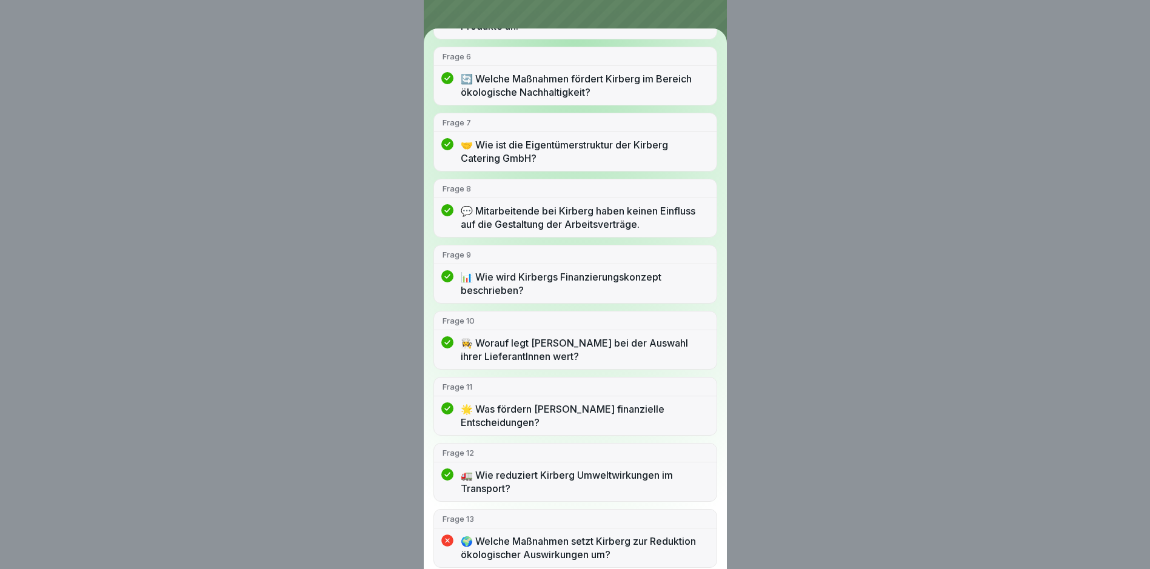
click at [593, 547] on p "🌍 Welche Maßnahmen setzt Kirberg zur Reduktion ökologischer Auswirkungen um?" at bounding box center [584, 548] width 247 height 27
click at [475, 545] on p "🌍 Welche Maßnahmen setzt Kirberg zur Reduktion ökologischer Auswirkungen um?" at bounding box center [584, 548] width 247 height 27
click at [450, 541] on icon at bounding box center [447, 541] width 12 height 12
click at [489, 525] on div "Frage 13" at bounding box center [575, 519] width 282 height 19
click at [518, 550] on p "🌍 Welche Maßnahmen setzt Kirberg zur Reduktion ökologischer Auswirkungen um?" at bounding box center [584, 548] width 247 height 27
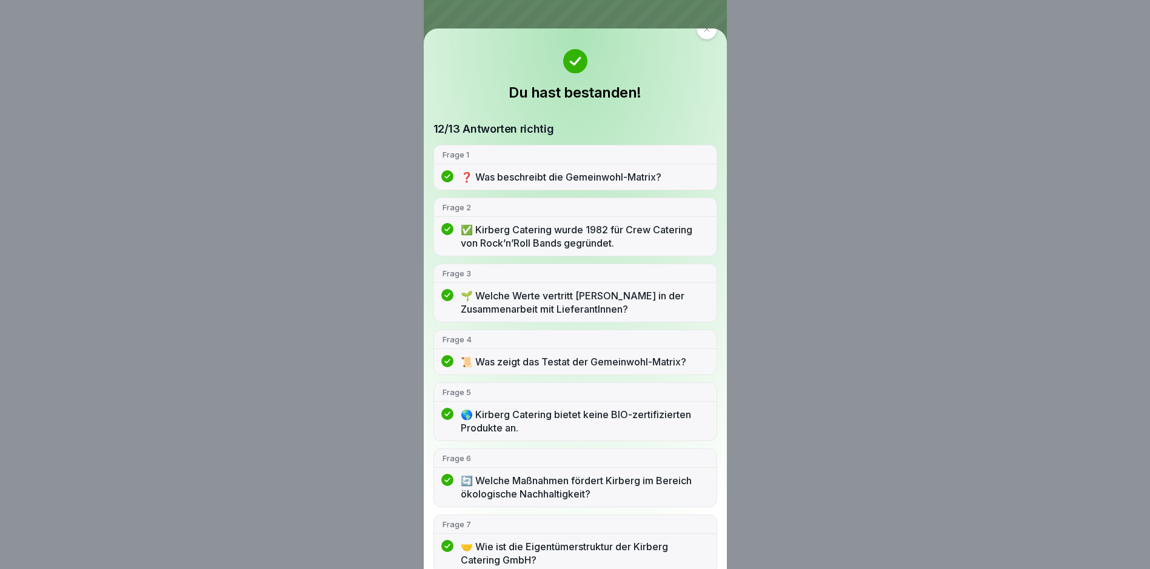
scroll to position [0, 0]
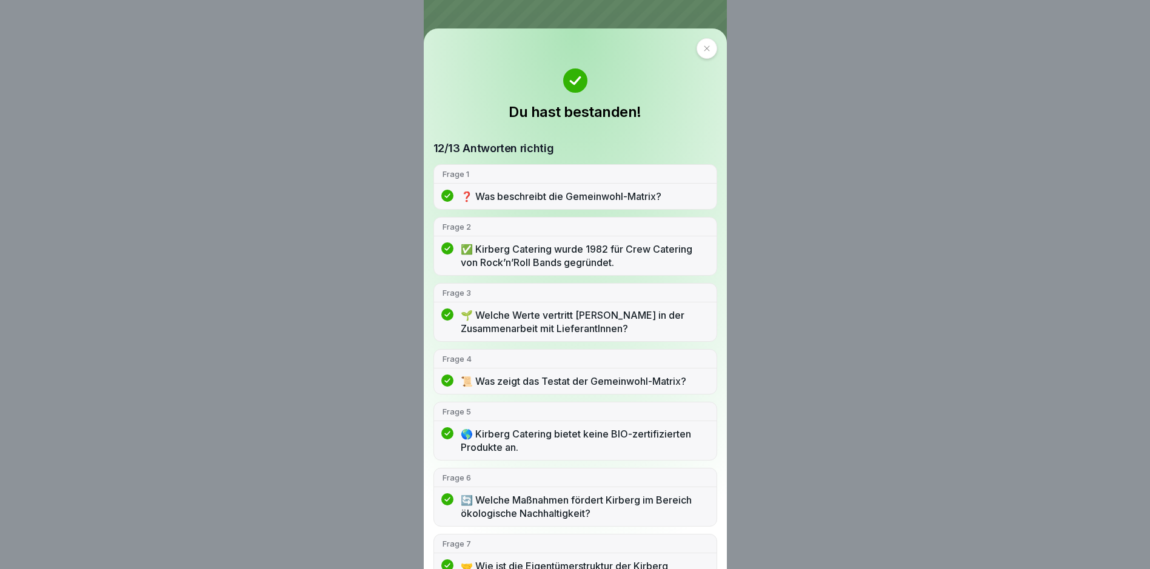
click at [697, 53] on div at bounding box center [706, 48] width 21 height 21
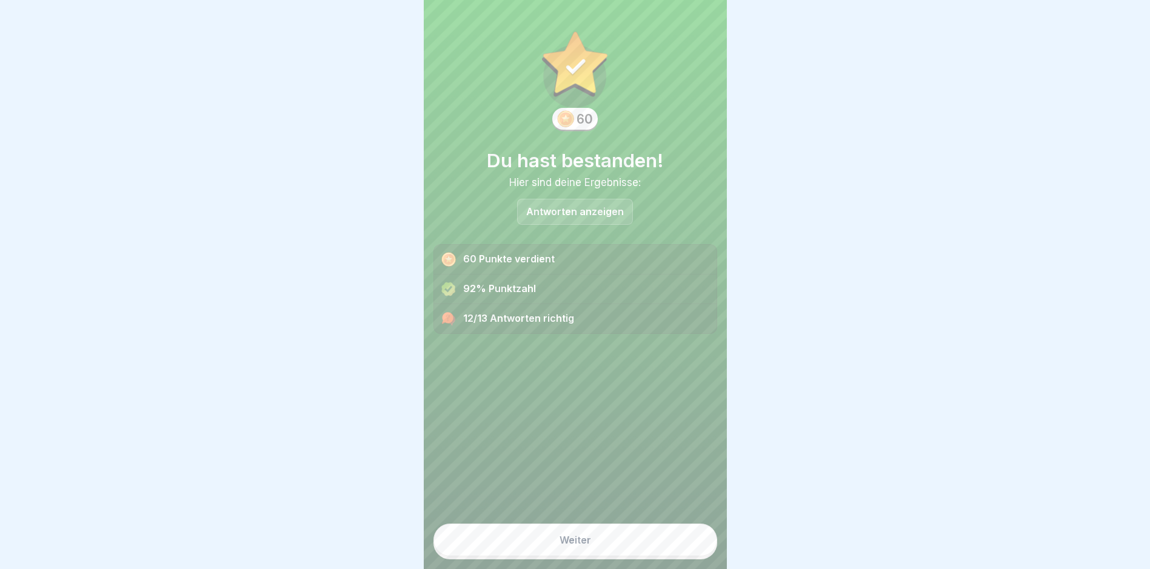
click at [568, 545] on div "Weiter" at bounding box center [575, 540] width 32 height 11
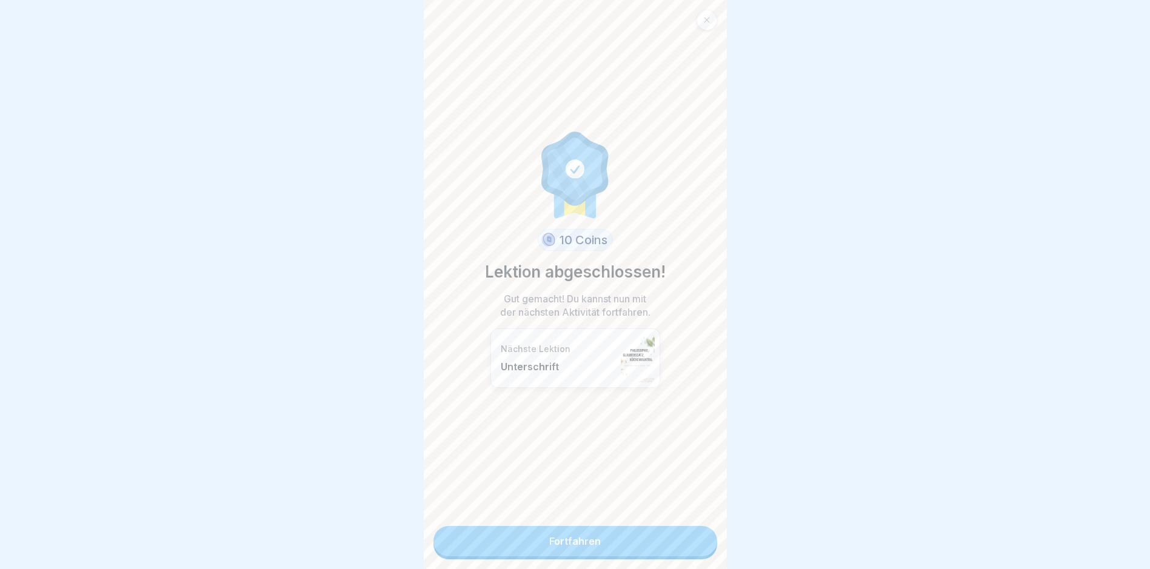
click at [582, 536] on link "Fortfahren" at bounding box center [575, 541] width 284 height 30
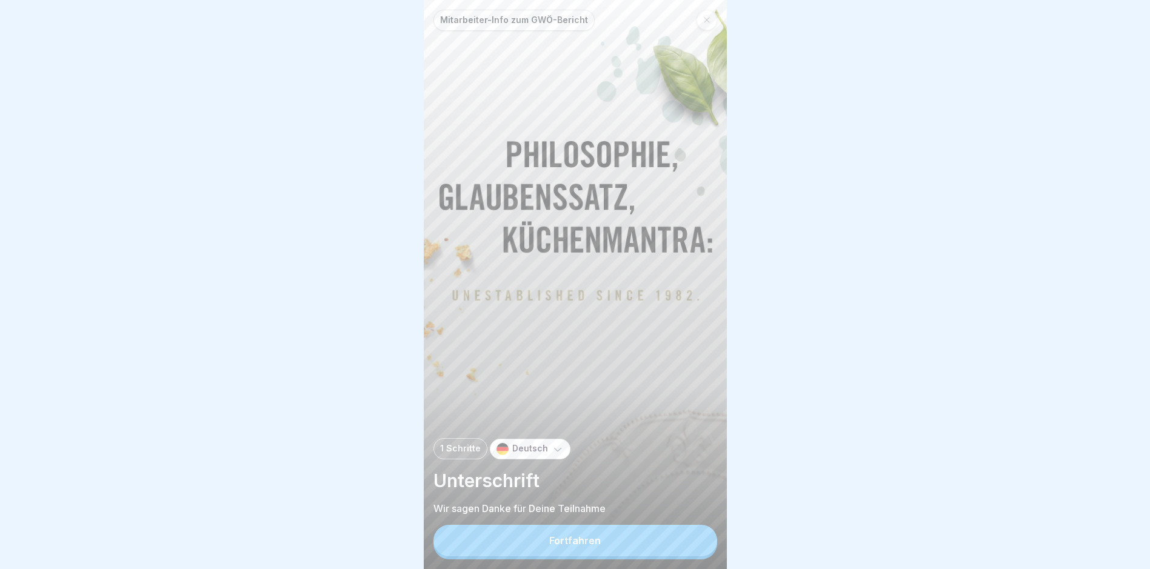
click at [575, 546] on div "Fortfahren" at bounding box center [575, 540] width 52 height 11
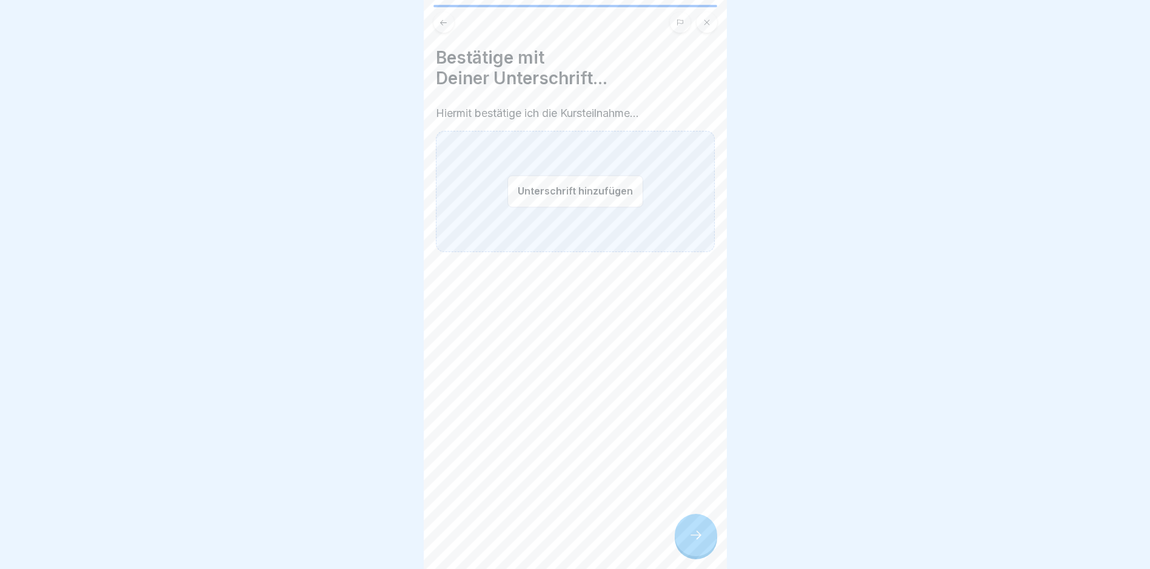
click at [530, 192] on button "Unterschrift hinzufügen" at bounding box center [575, 191] width 136 height 32
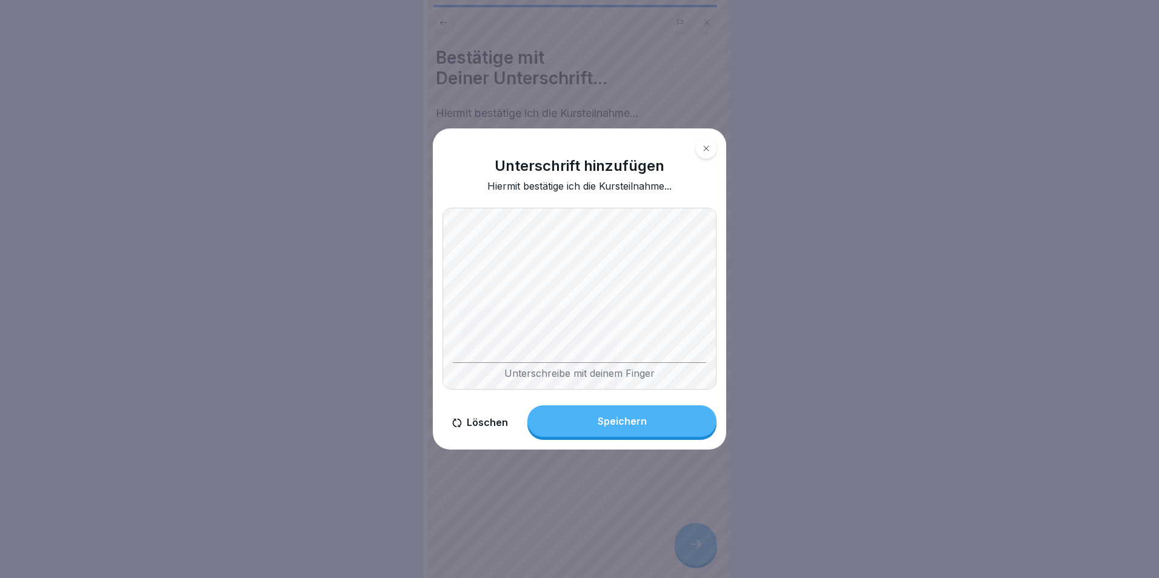
click at [485, 422] on button "Löschen" at bounding box center [479, 422] width 75 height 35
click at [487, 425] on button "Löschen" at bounding box center [479, 422] width 75 height 35
click at [479, 429] on button "Löschen" at bounding box center [479, 422] width 75 height 35
click at [472, 427] on button "Löschen" at bounding box center [479, 422] width 75 height 35
click at [499, 290] on div "Unterschreibe mit deinem Finger" at bounding box center [579, 299] width 274 height 182
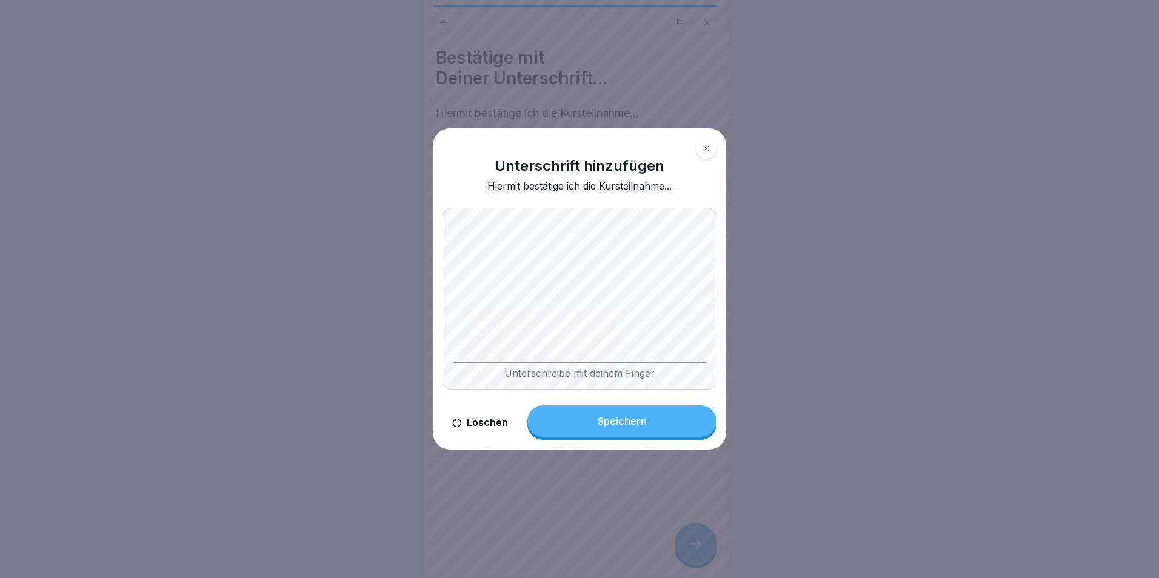
click at [502, 298] on div "Unterschreibe mit deinem Finger" at bounding box center [579, 299] width 274 height 182
drag, startPoint x: 475, startPoint y: 426, endPoint x: 475, endPoint y: 399, distance: 26.7
click at [475, 424] on button "Löschen" at bounding box center [479, 422] width 75 height 35
click at [467, 364] on div "Unterschreibe mit deinem Finger" at bounding box center [579, 299] width 274 height 182
drag, startPoint x: 483, startPoint y: 420, endPoint x: 478, endPoint y: 374, distance: 46.3
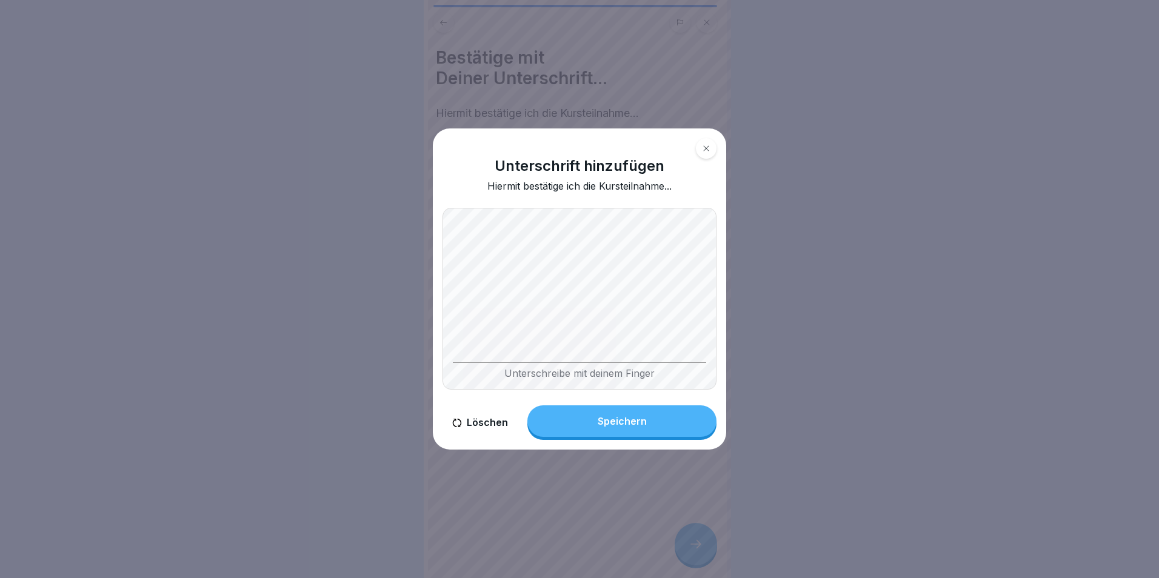
click at [483, 419] on button "Löschen" at bounding box center [479, 422] width 75 height 35
click at [434, 368] on div "Unterschrift hinzufügen Hiermit bestätige ich die Kursteilnahme... Unterschreib…" at bounding box center [579, 289] width 293 height 322
click at [480, 417] on button "Löschen" at bounding box center [479, 422] width 75 height 35
drag, startPoint x: 474, startPoint y: 432, endPoint x: 472, endPoint y: 396, distance: 35.8
click at [474, 430] on button "Löschen" at bounding box center [479, 422] width 75 height 35
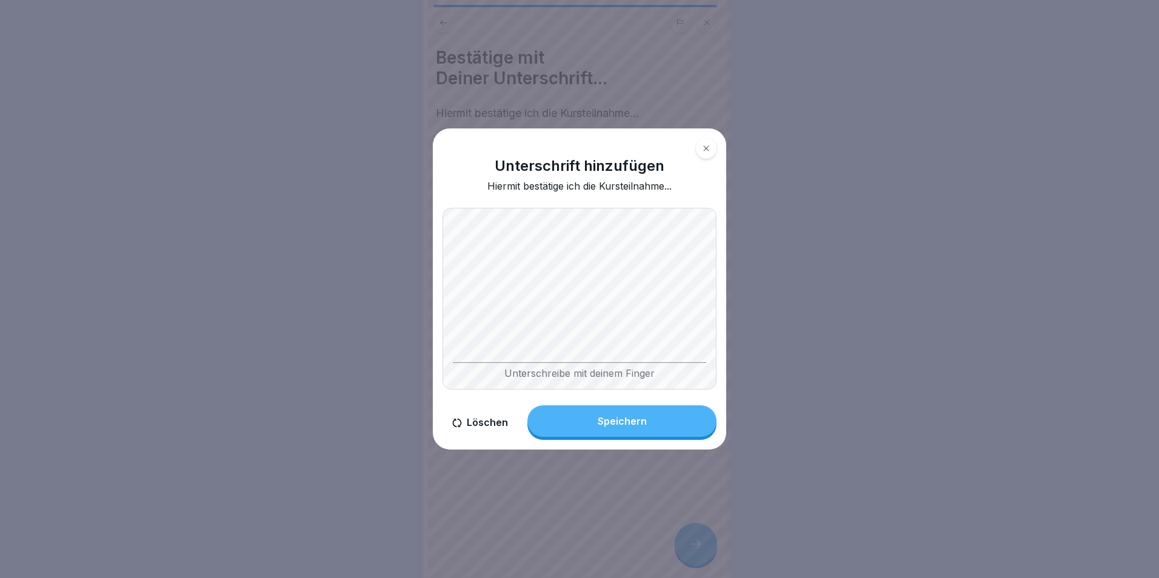
drag, startPoint x: 475, startPoint y: 418, endPoint x: 462, endPoint y: 367, distance: 52.5
click at [475, 412] on button "Löschen" at bounding box center [479, 422] width 75 height 35
click at [441, 344] on div "Unterschrift hinzufügen Hiermit bestätige ich die Kursteilnahme... Unterschreib…" at bounding box center [579, 289] width 293 height 322
click at [484, 419] on button "Löschen" at bounding box center [479, 422] width 75 height 35
click at [475, 419] on button "Löschen" at bounding box center [479, 422] width 75 height 35
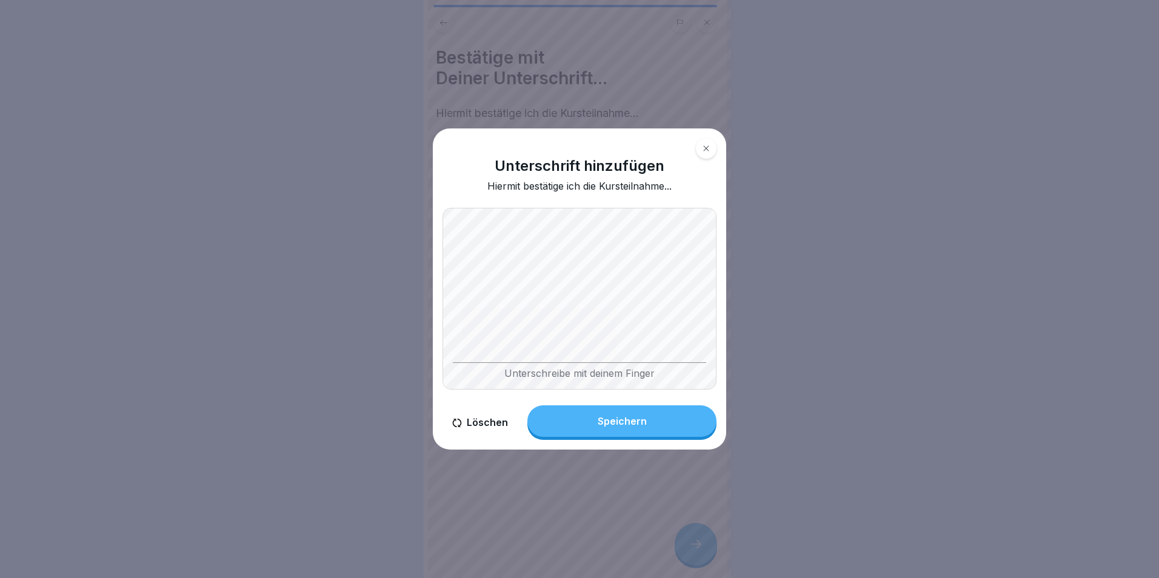
click at [467, 420] on button "Löschen" at bounding box center [479, 422] width 75 height 35
drag, startPoint x: 467, startPoint y: 424, endPoint x: 464, endPoint y: 372, distance: 52.2
click at [467, 421] on button "Löschen" at bounding box center [479, 422] width 75 height 35
click at [458, 374] on div "Unterschreibe mit deinem Finger" at bounding box center [579, 299] width 274 height 182
click at [441, 351] on div "Unterschrift hinzufügen Hiermit bestätige ich die Kursteilnahme... Unterschreib…" at bounding box center [579, 289] width 293 height 322
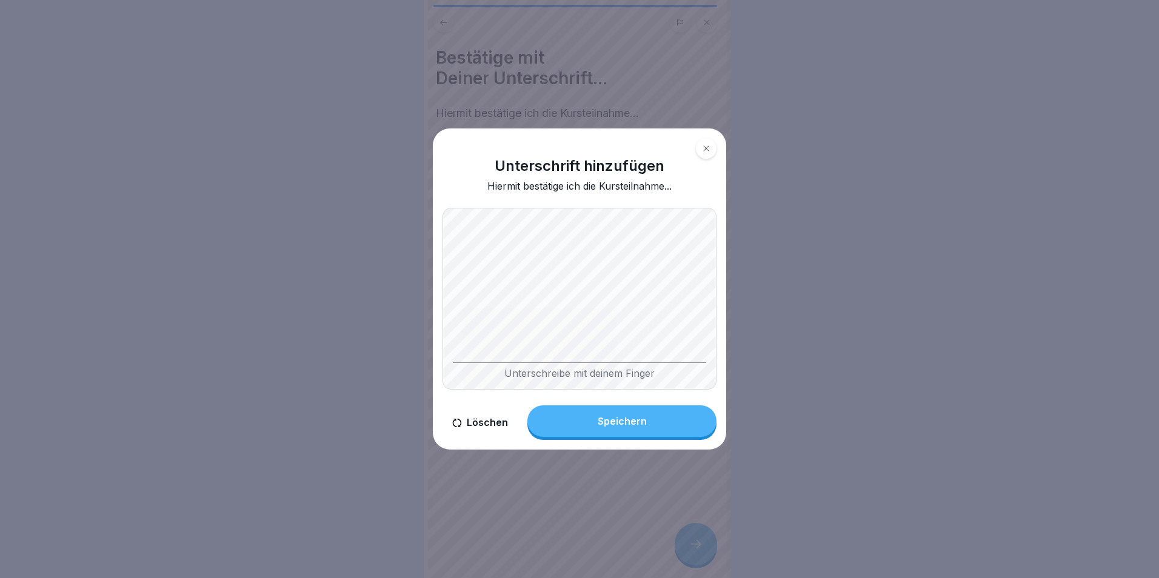
drag, startPoint x: 471, startPoint y: 424, endPoint x: 464, endPoint y: 368, distance: 55.6
click at [471, 423] on button "Löschen" at bounding box center [479, 422] width 75 height 35
click at [460, 410] on div "Unterschrift hinzufügen Hiermit bestätige ich die Kursteilnahme... Unterschreib…" at bounding box center [579, 289] width 293 height 322
drag, startPoint x: 474, startPoint y: 422, endPoint x: 471, endPoint y: 404, distance: 18.4
click at [473, 422] on button "Löschen" at bounding box center [479, 422] width 75 height 35
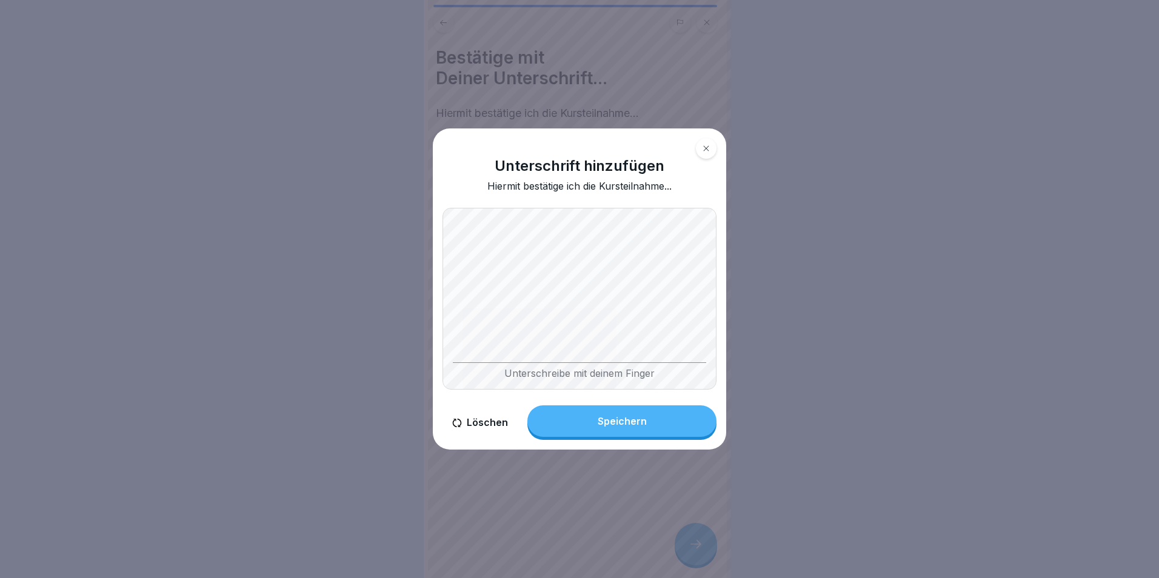
click at [438, 316] on div "Unterschrift hinzufügen Hiermit bestätige ich die Kursteilnahme... Unterschreib…" at bounding box center [579, 289] width 293 height 322
drag, startPoint x: 487, startPoint y: 422, endPoint x: 468, endPoint y: 368, distance: 57.3
click at [487, 421] on button "Löschen" at bounding box center [479, 422] width 75 height 35
click at [490, 424] on button "Löschen" at bounding box center [479, 422] width 75 height 35
click at [464, 369] on div "Unterschreibe mit deinem Finger" at bounding box center [579, 299] width 274 height 182
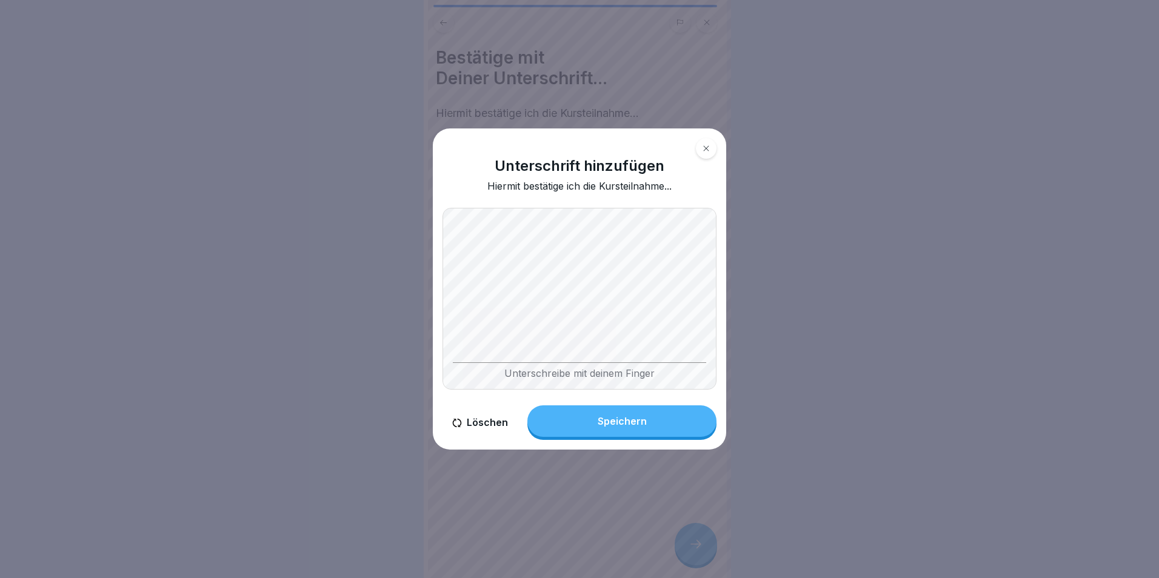
click at [439, 372] on div "Unterschrift hinzufügen Hiermit bestätige ich die Kursteilnahme... Unterschreib…" at bounding box center [579, 289] width 293 height 322
click at [482, 419] on button "Löschen" at bounding box center [479, 422] width 75 height 35
click at [575, 364] on div "Unterschreibe mit deinem Finger" at bounding box center [579, 299] width 274 height 182
click at [567, 401] on div "Unterschrift hinzufügen Hiermit bestätige ich die Kursteilnahme... Unterschreib…" at bounding box center [579, 289] width 293 height 322
click at [602, 418] on div "Speichern" at bounding box center [622, 421] width 49 height 11
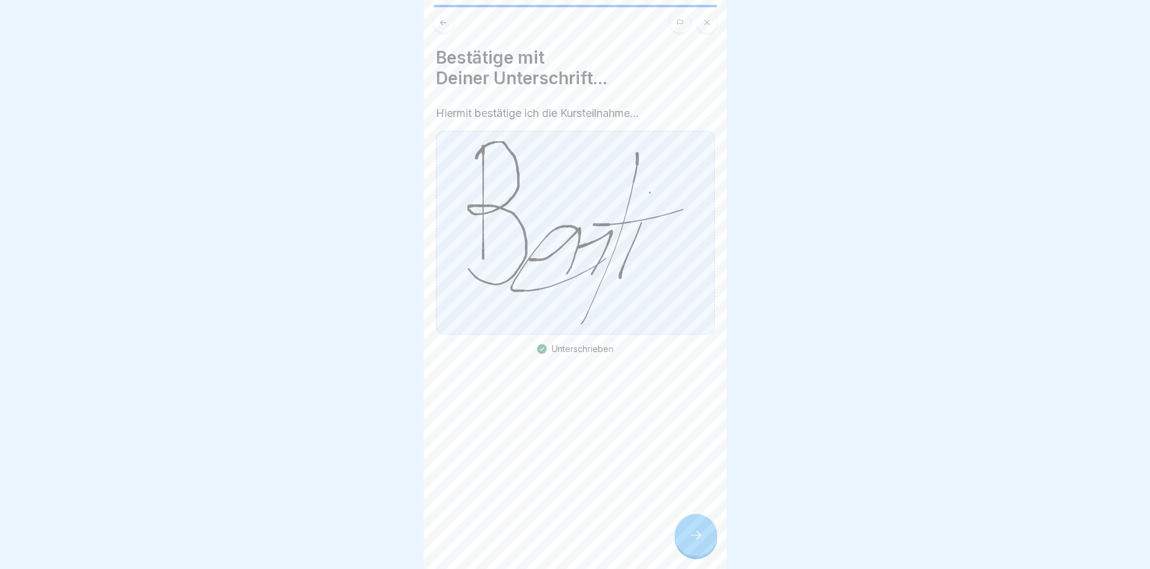
click at [701, 542] on icon at bounding box center [695, 535] width 15 height 15
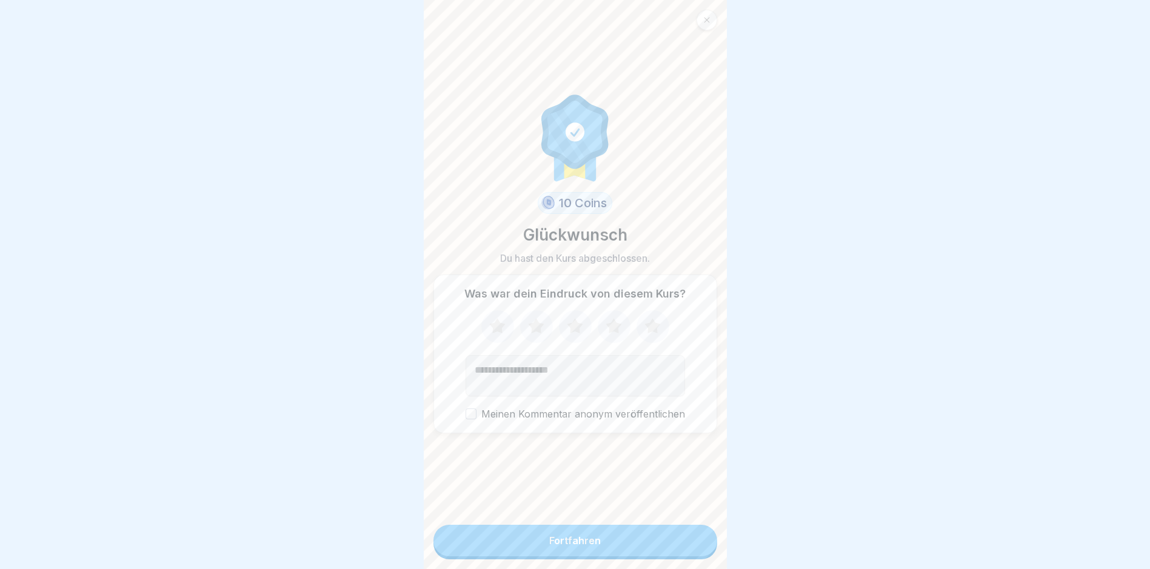
click at [610, 329] on icon at bounding box center [613, 325] width 16 height 15
click at [572, 546] on div "Fortfahren" at bounding box center [575, 540] width 52 height 11
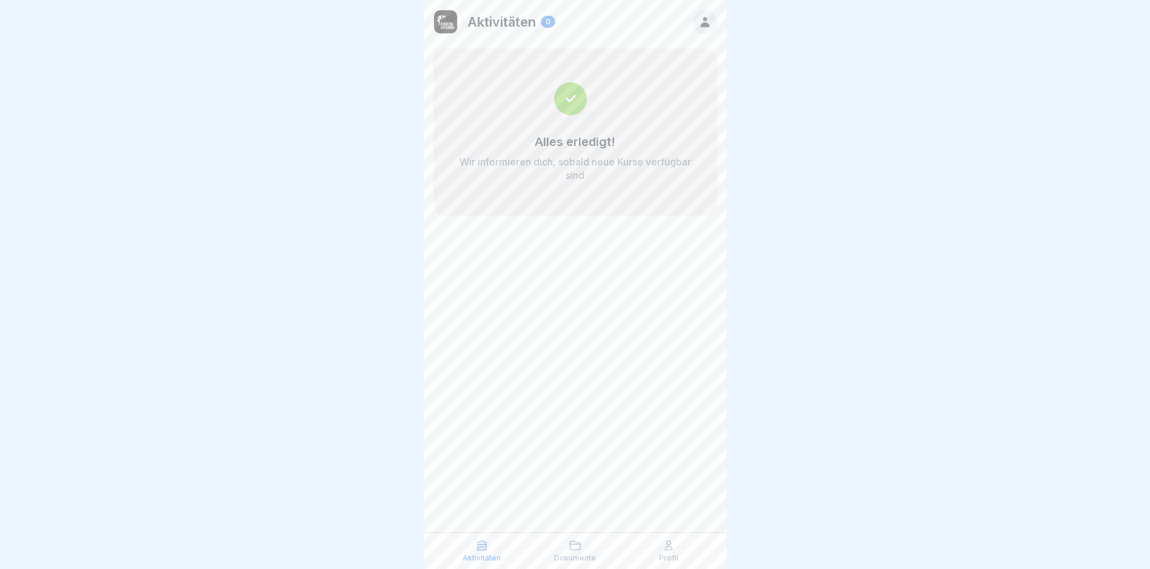
click at [564, 545] on div "Dokumente" at bounding box center [575, 550] width 87 height 23
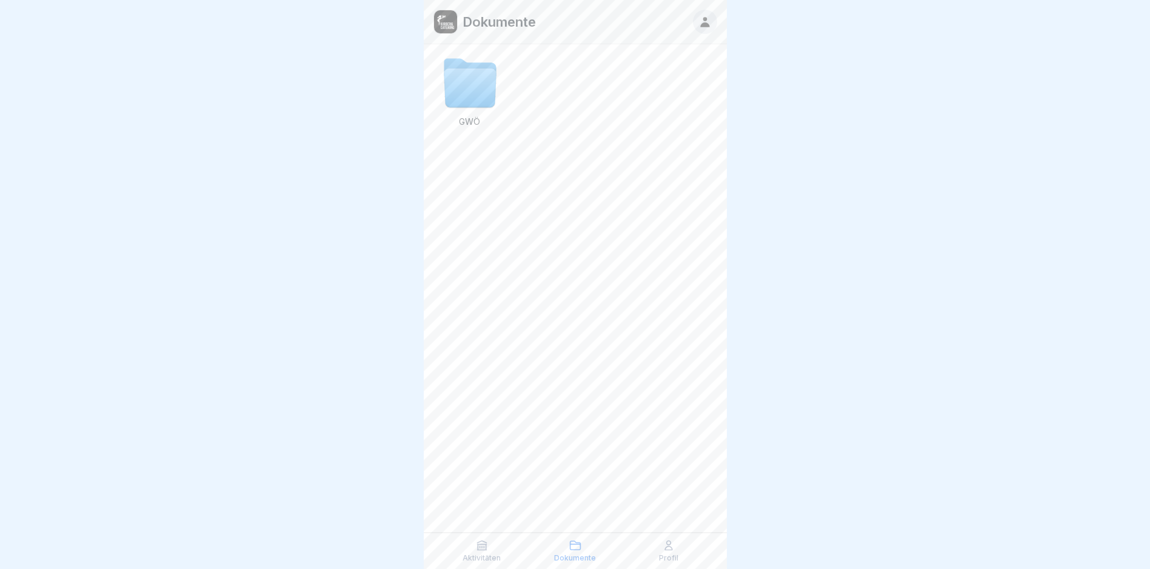
click at [485, 559] on p "Aktivitäten" at bounding box center [481, 558] width 38 height 8
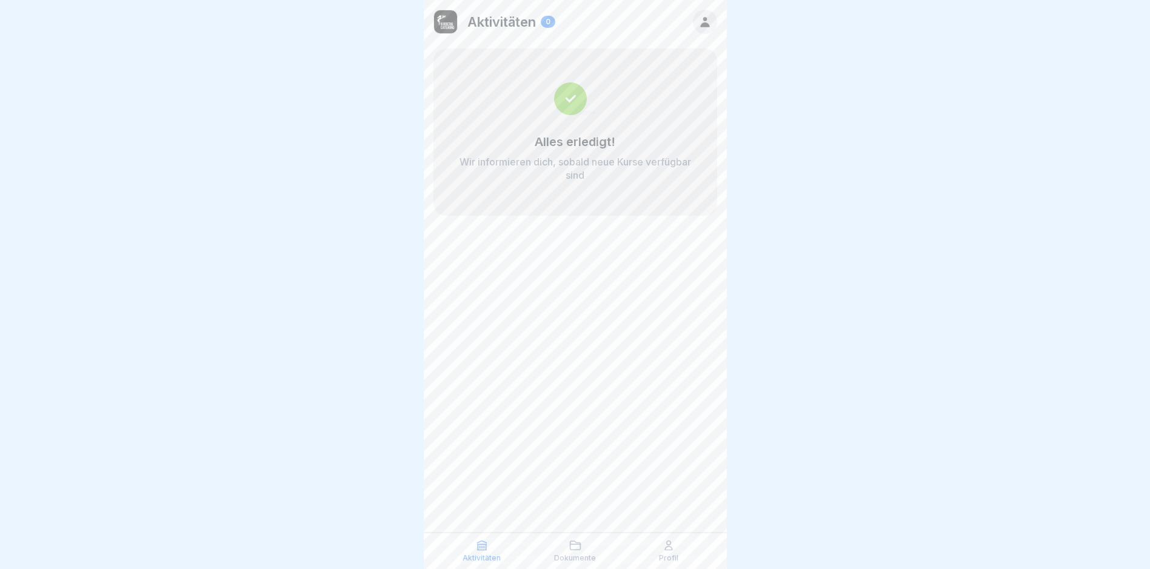
click at [661, 563] on div "Aktivitäten Dokumente Profil" at bounding box center [575, 551] width 303 height 36
click at [666, 548] on icon at bounding box center [668, 545] width 7 height 9
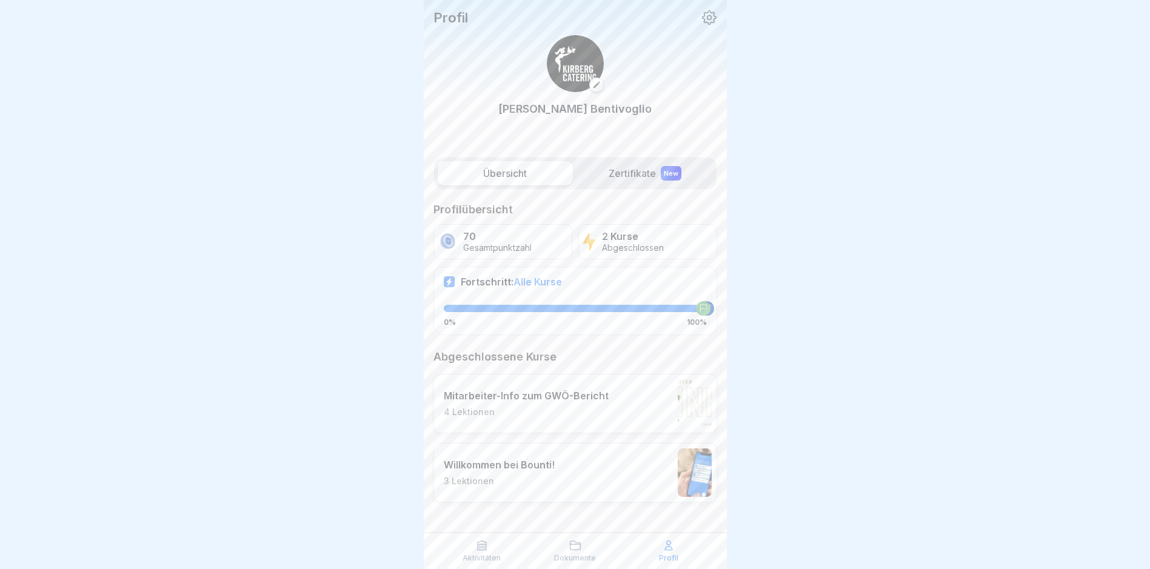
click at [636, 178] on label "Zertifikate New" at bounding box center [645, 173] width 135 height 24
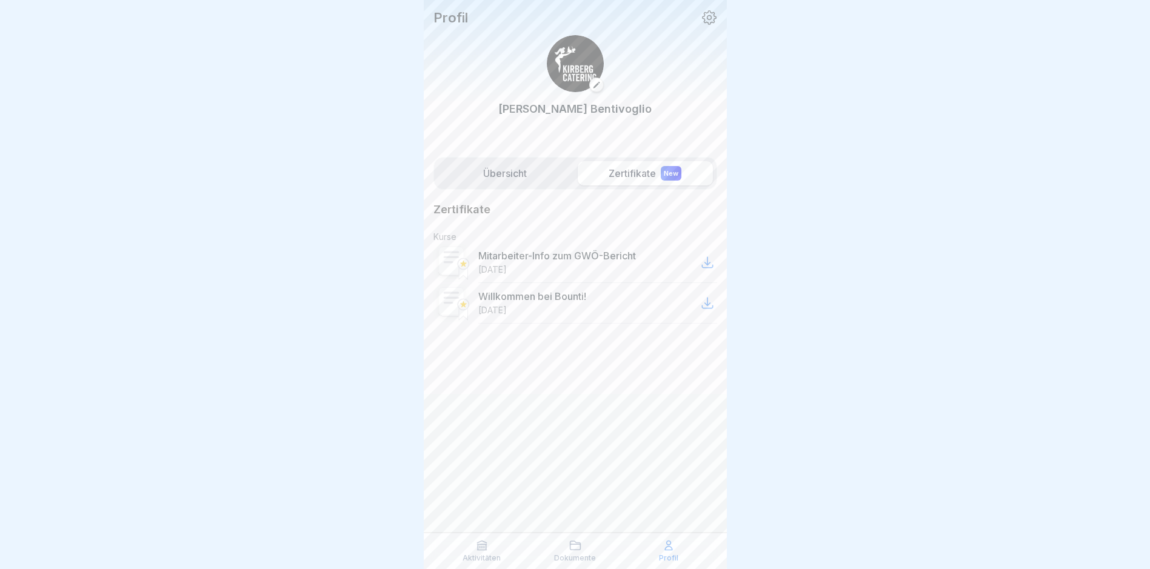
click at [500, 176] on label "Übersicht" at bounding box center [505, 173] width 135 height 24
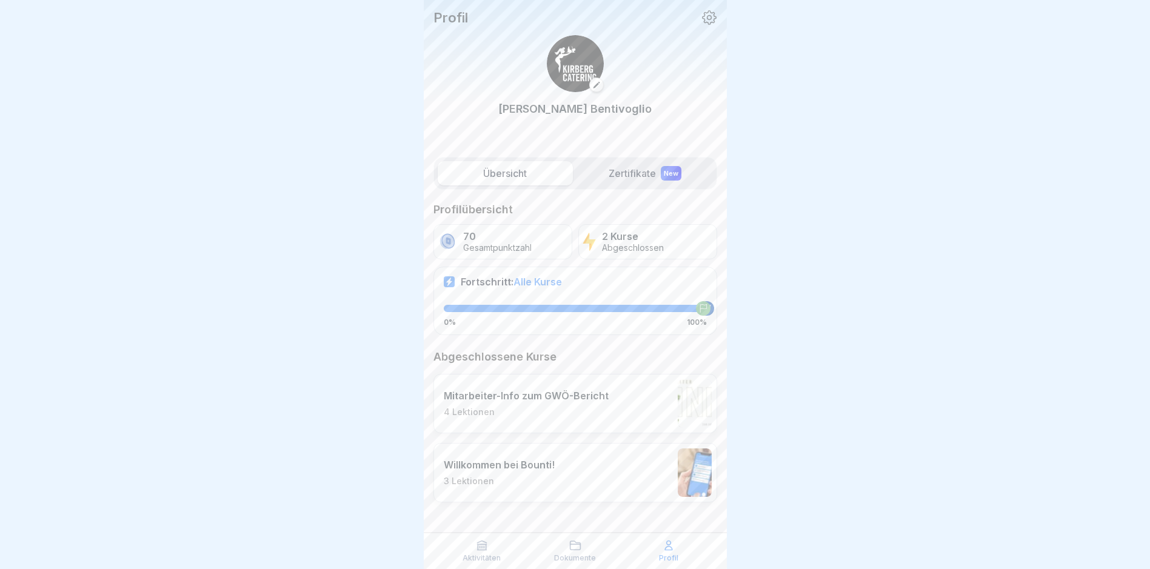
click at [598, 86] on icon at bounding box center [596, 85] width 7 height 7
click at [572, 66] on img at bounding box center [575, 63] width 57 height 57
click at [597, 59] on img at bounding box center [575, 63] width 57 height 57
click at [714, 18] on icon at bounding box center [709, 18] width 16 height 16
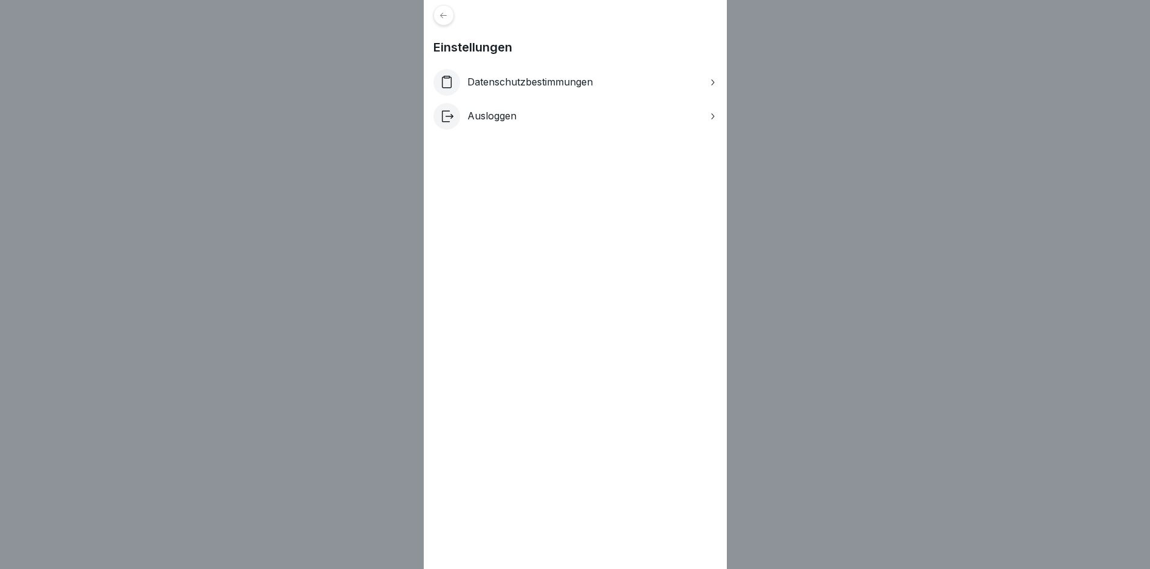
click at [712, 80] on icon at bounding box center [712, 83] width 10 height 10
click at [446, 19] on icon at bounding box center [443, 15] width 9 height 9
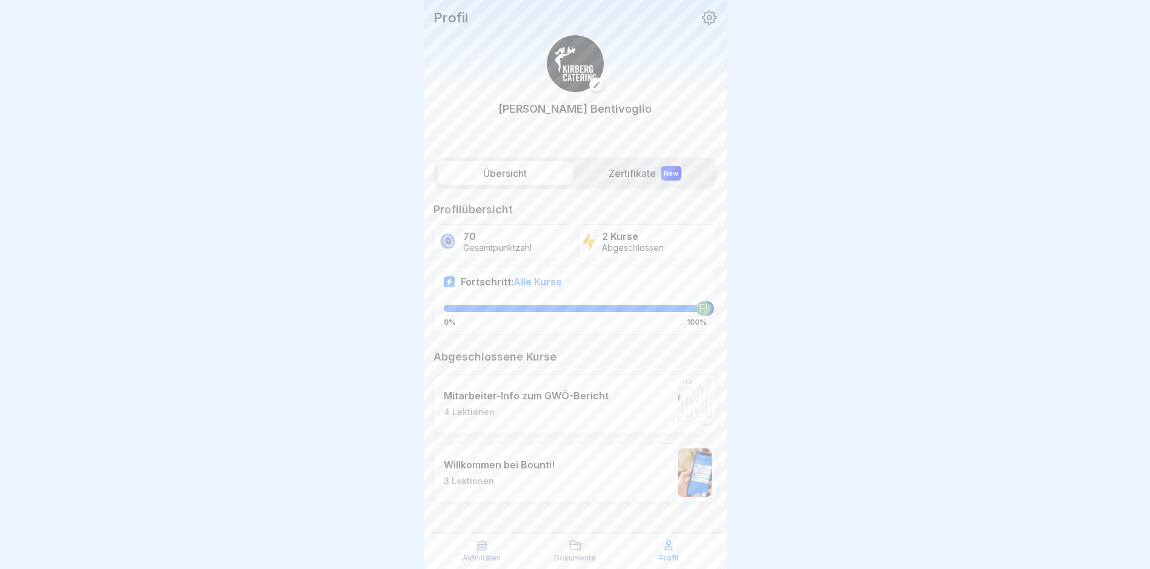
click at [522, 245] on p "Gesamtpunktzahl" at bounding box center [497, 248] width 68 height 10
click at [657, 247] on p "Abgeschlossen" at bounding box center [633, 248] width 62 height 10
click at [515, 407] on p "4 Lektionen" at bounding box center [526, 412] width 165 height 11
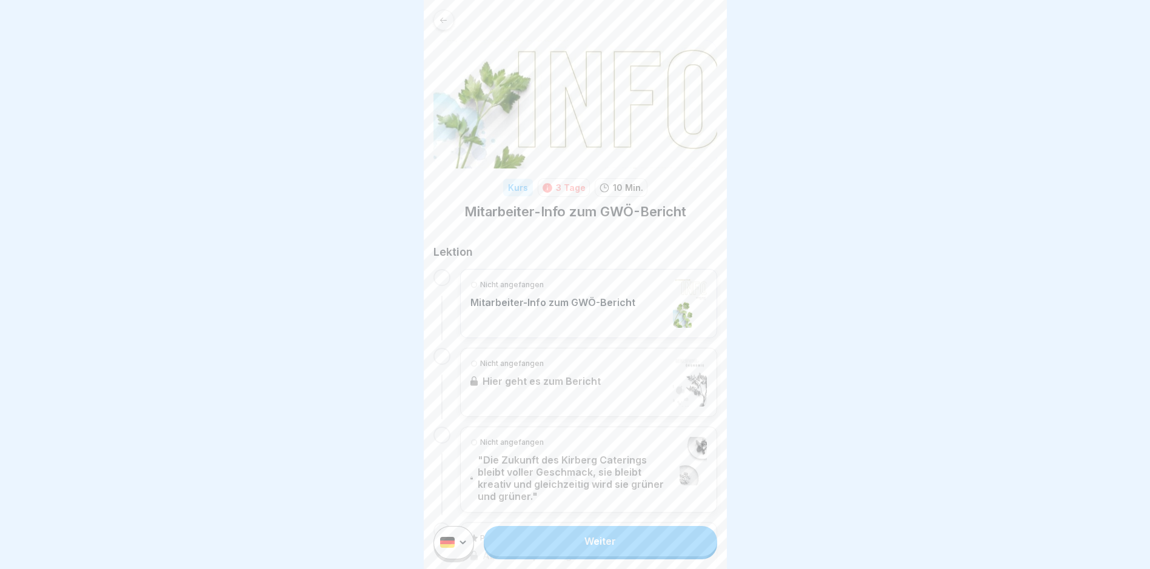
click at [619, 182] on p "10 Min." at bounding box center [628, 187] width 30 height 13
click at [507, 182] on div "Kurs" at bounding box center [518, 188] width 30 height 18
click at [440, 10] on div at bounding box center [443, 20] width 21 height 21
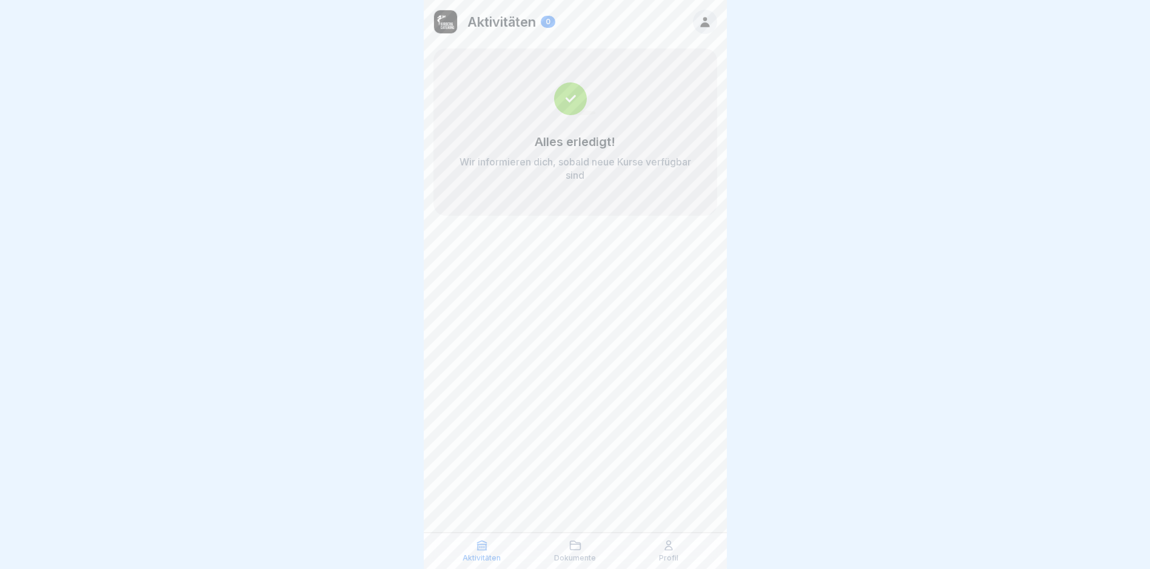
click at [561, 161] on p "Wir informieren dich, sobald neue Kurse verfügbar sind" at bounding box center [575, 168] width 235 height 27
click at [570, 133] on div "Alles erledigt! Wir informieren dich, sobald neue Kurse verfügbar sind" at bounding box center [575, 131] width 284 height 167
click at [576, 551] on icon at bounding box center [575, 545] width 12 height 12
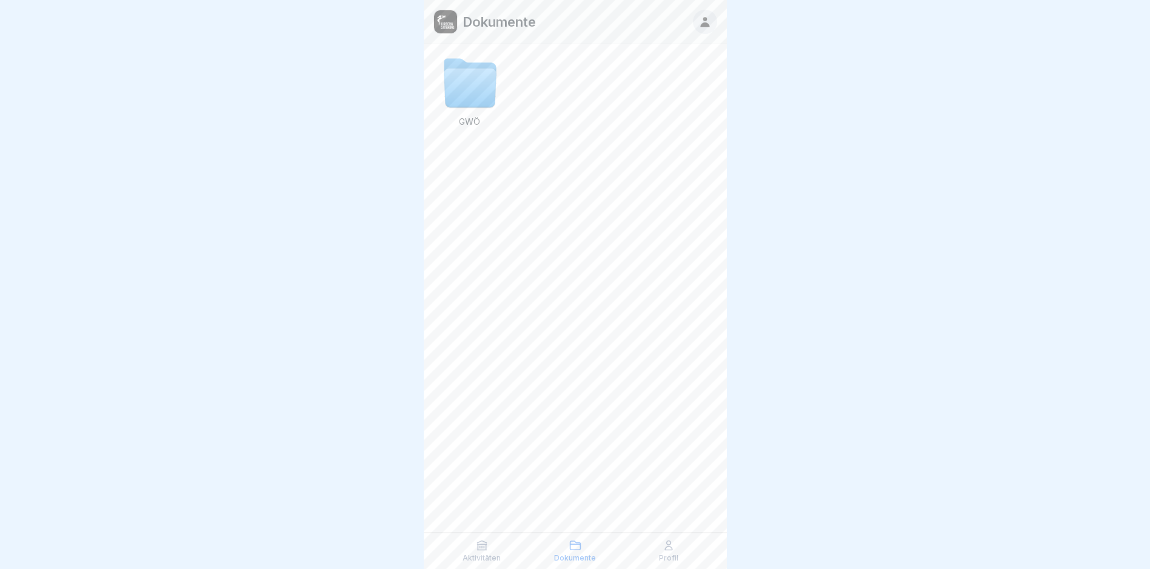
click at [662, 562] on p "Profil" at bounding box center [668, 558] width 19 height 8
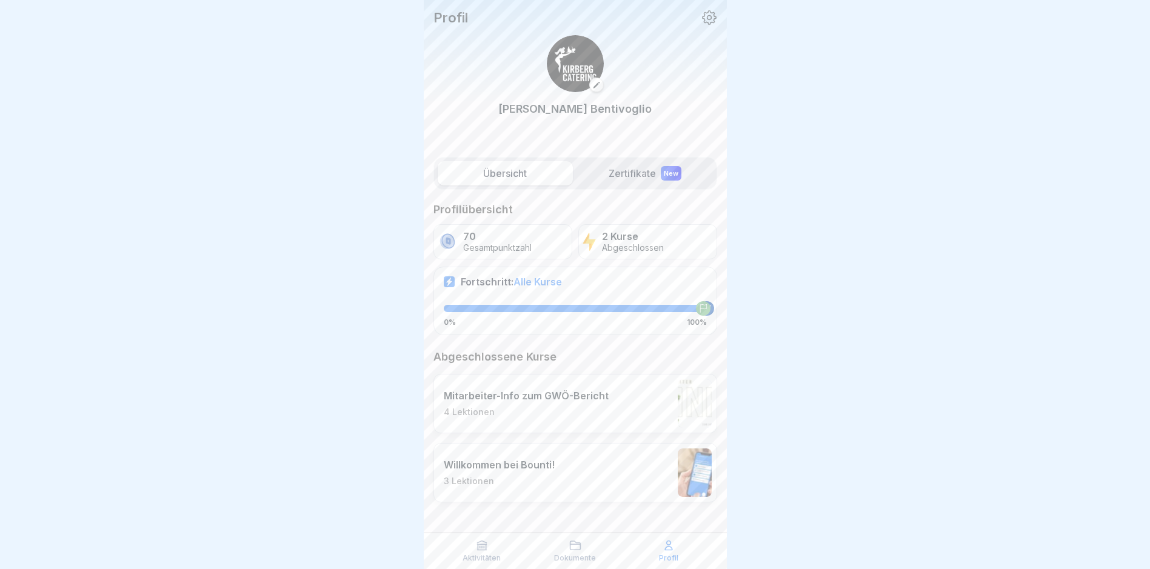
click at [492, 302] on div "Fortschritt: Alle Kurse 0% 100%" at bounding box center [575, 301] width 284 height 68
click at [702, 308] on icon at bounding box center [702, 308] width 7 height 8
drag, startPoint x: 708, startPoint y: 308, endPoint x: 493, endPoint y: 318, distance: 214.7
click at [495, 318] on div "0% 100%" at bounding box center [575, 316] width 263 height 22
click at [493, 318] on div "0% 100%" at bounding box center [575, 316] width 263 height 22
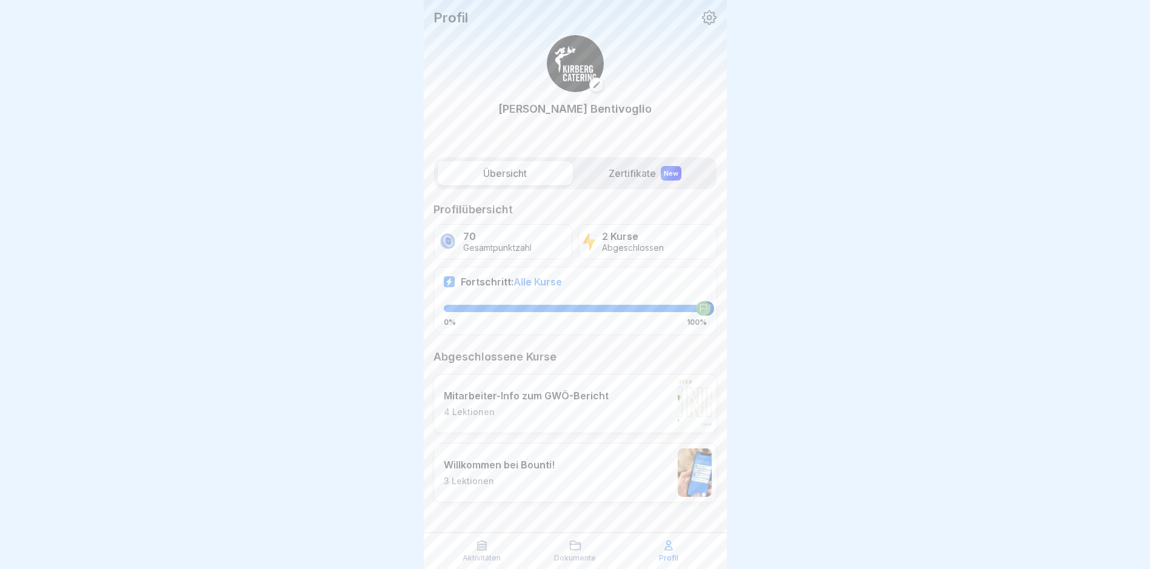
click at [493, 318] on div "0% 100%" at bounding box center [575, 316] width 263 height 22
click at [486, 238] on p "70" at bounding box center [497, 237] width 68 height 12
click at [595, 250] on img at bounding box center [589, 242] width 14 height 21
drag, startPoint x: 631, startPoint y: 244, endPoint x: 609, endPoint y: 258, distance: 25.9
click at [627, 246] on p "Abgeschlossen" at bounding box center [633, 248] width 62 height 10
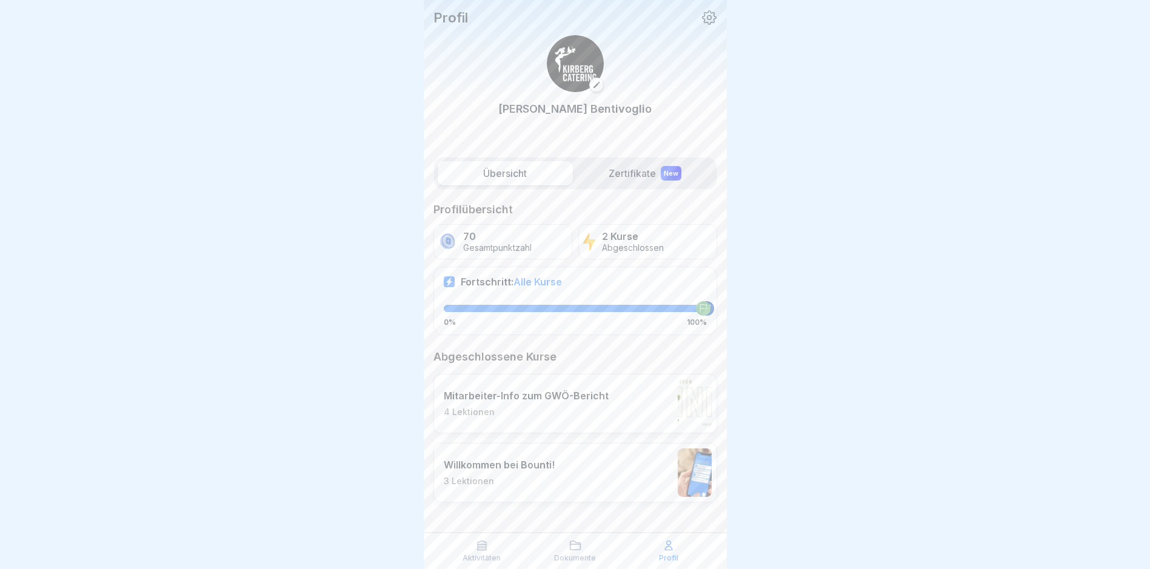
click at [479, 553] on div "Aktivitäten" at bounding box center [481, 550] width 87 height 23
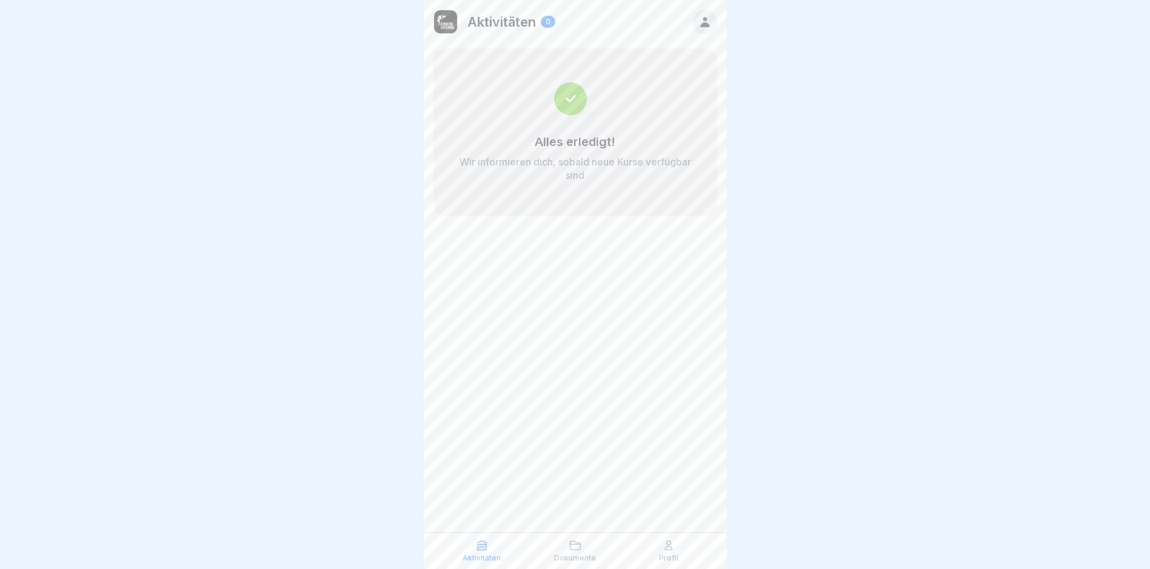
click at [591, 258] on div "Aktivitäten 0 Alles erledigt! Wir informieren dich, sobald neue Kurse verfügbar…" at bounding box center [575, 284] width 303 height 569
click at [708, 12] on div at bounding box center [705, 22] width 24 height 24
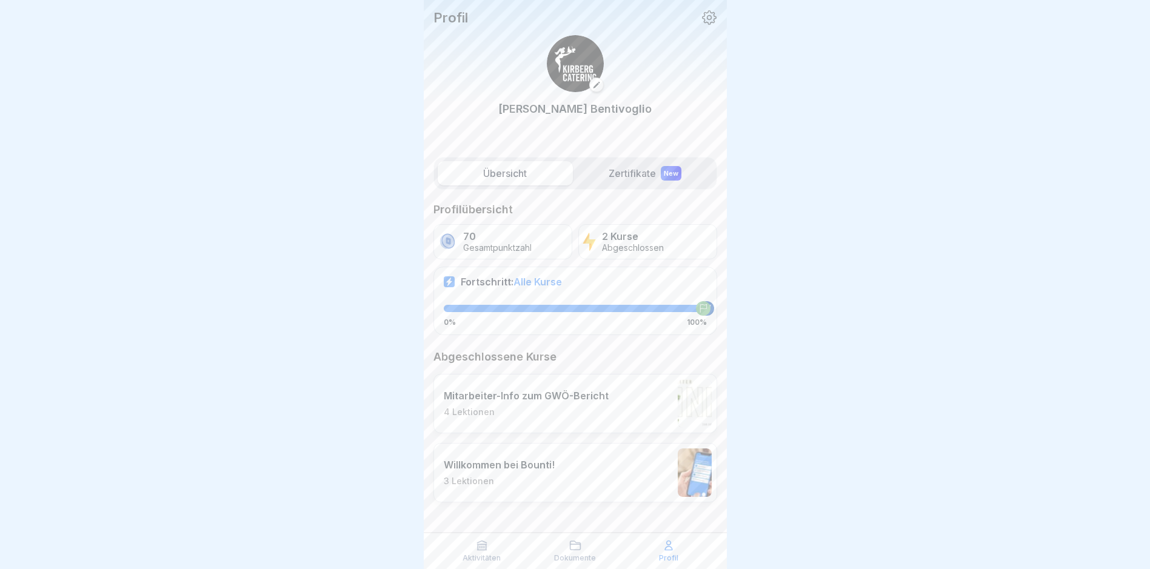
click at [595, 85] on icon at bounding box center [596, 85] width 8 height 8
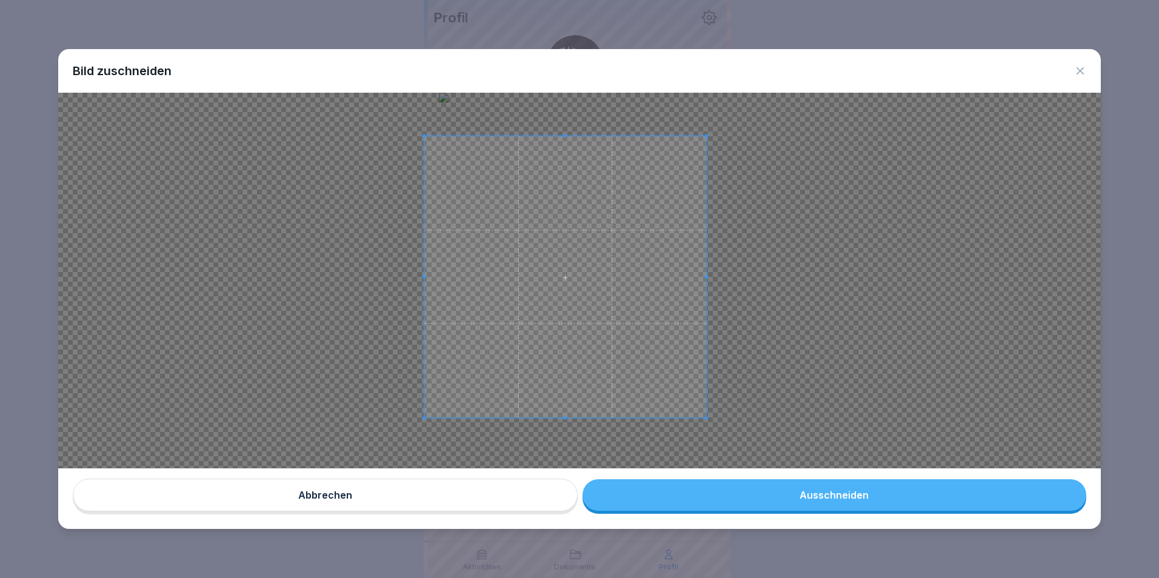
click at [694, 273] on span at bounding box center [565, 277] width 282 height 282
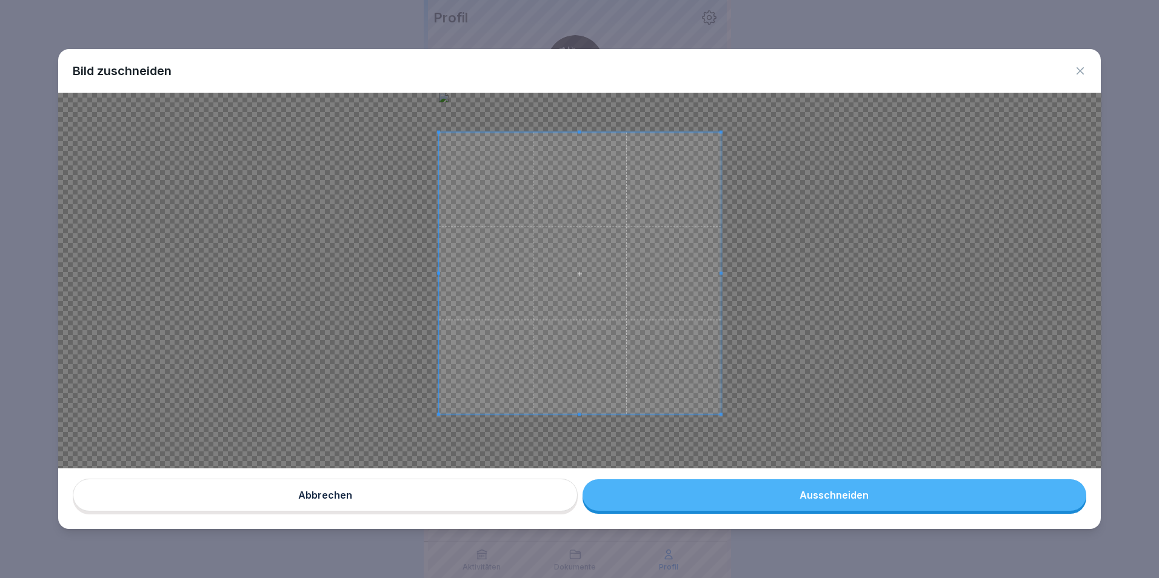
click at [708, 269] on span at bounding box center [580, 274] width 282 height 282
click at [825, 489] on button "Ausschneiden" at bounding box center [834, 495] width 504 height 32
click at [823, 498] on button "Ausschneiden" at bounding box center [834, 495] width 504 height 32
